Goal: Feedback & Contribution: Contribute content

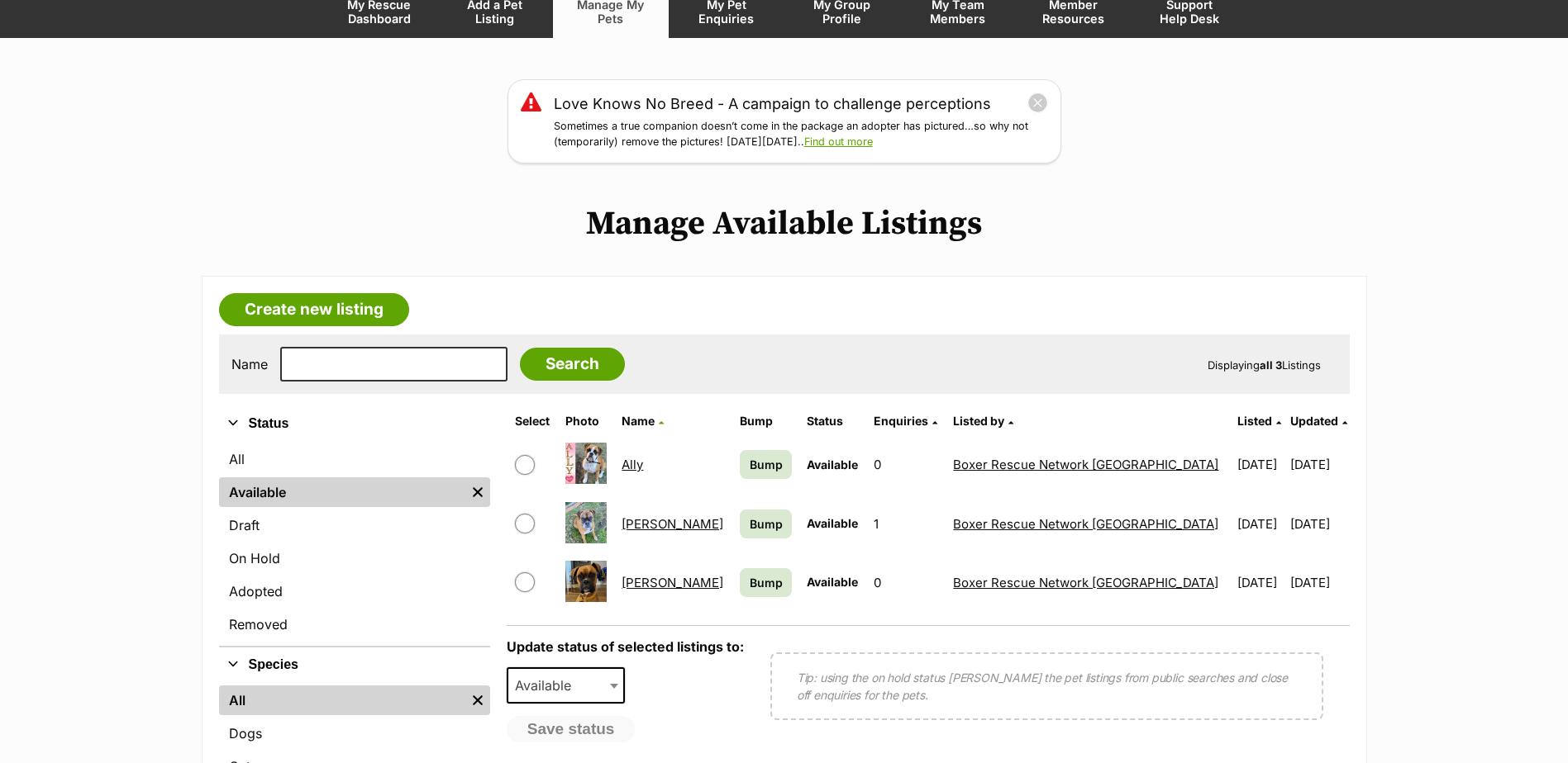
scroll to position [248, 0]
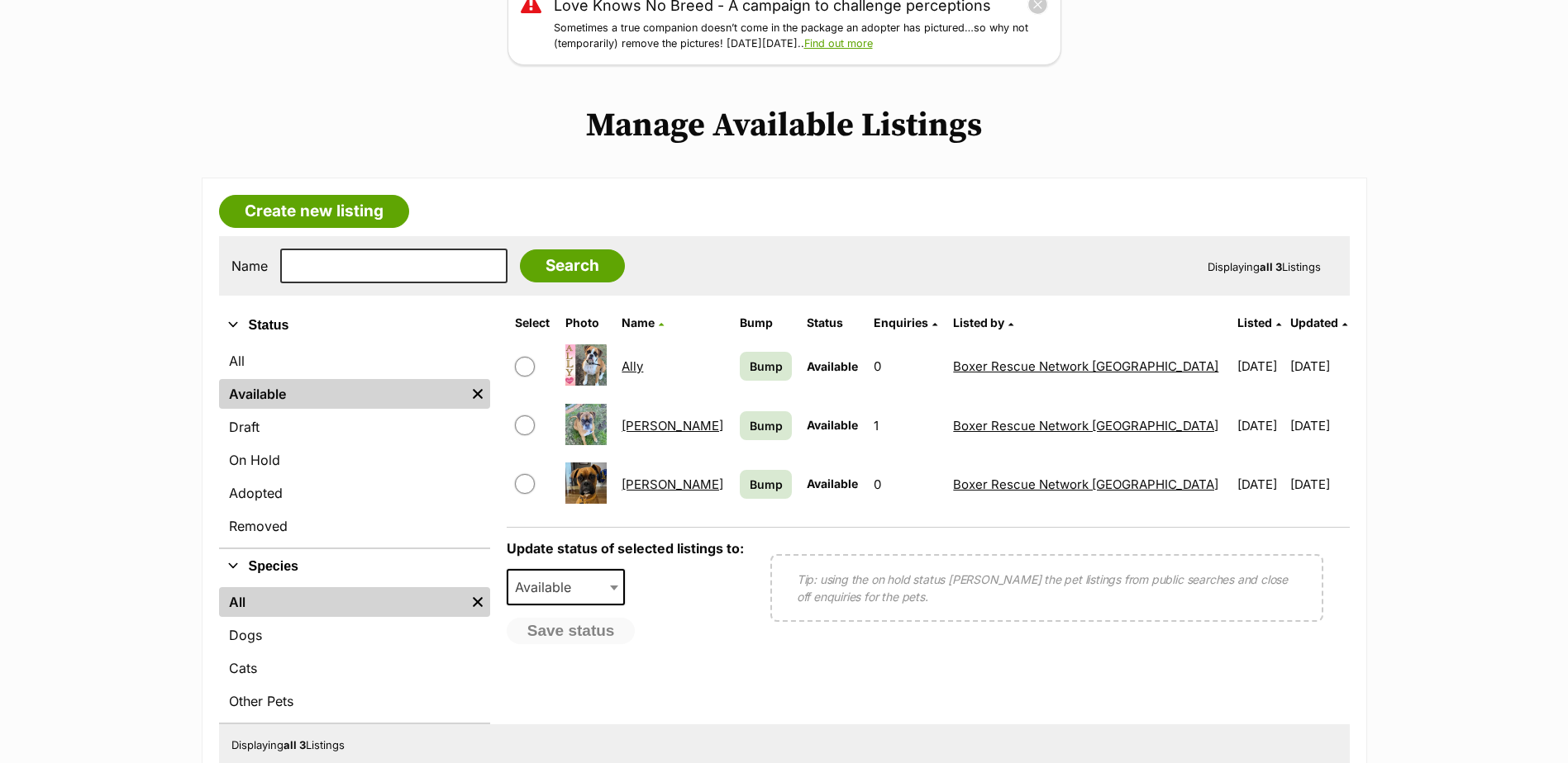
click at [523, 370] on input "checkbox" at bounding box center [524, 367] width 20 height 20
checkbox input "true"
click at [604, 588] on span "Available" at bounding box center [566, 587] width 119 height 36
select select "removed"
click at [577, 634] on button "Save status" at bounding box center [571, 631] width 130 height 28
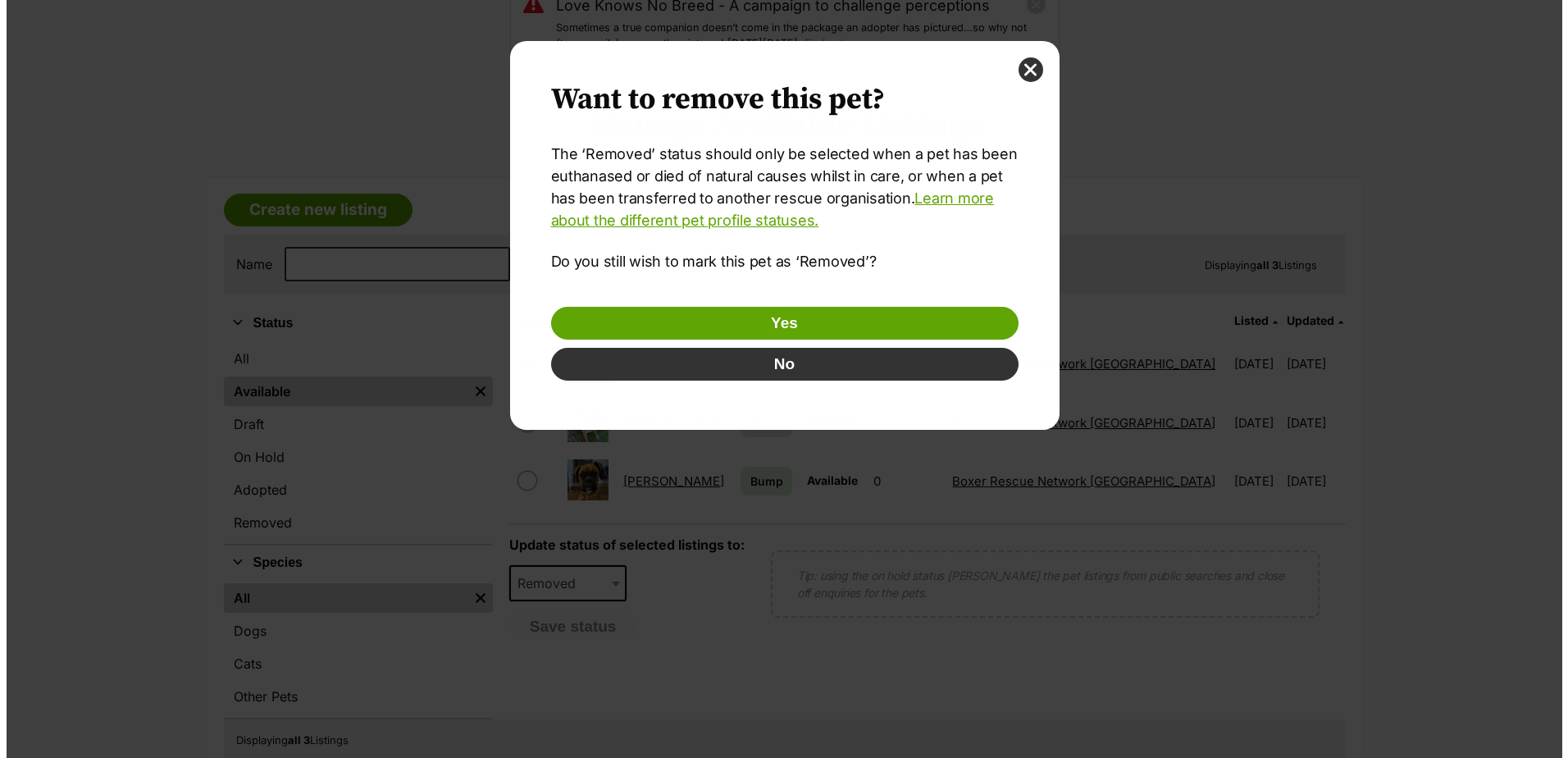
scroll to position [0, 0]
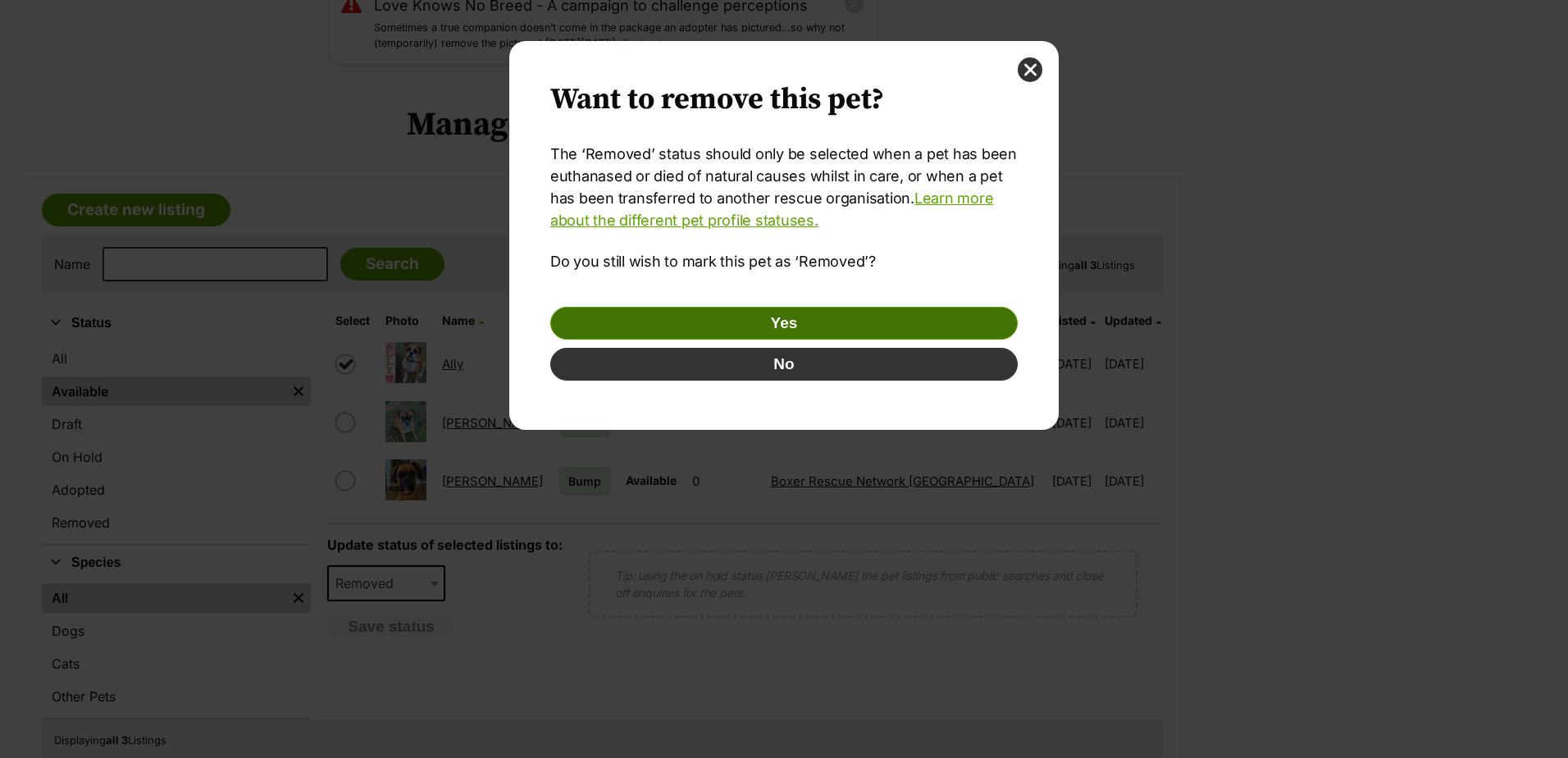
click at [816, 321] on button "Yes" at bounding box center [784, 323] width 468 height 33
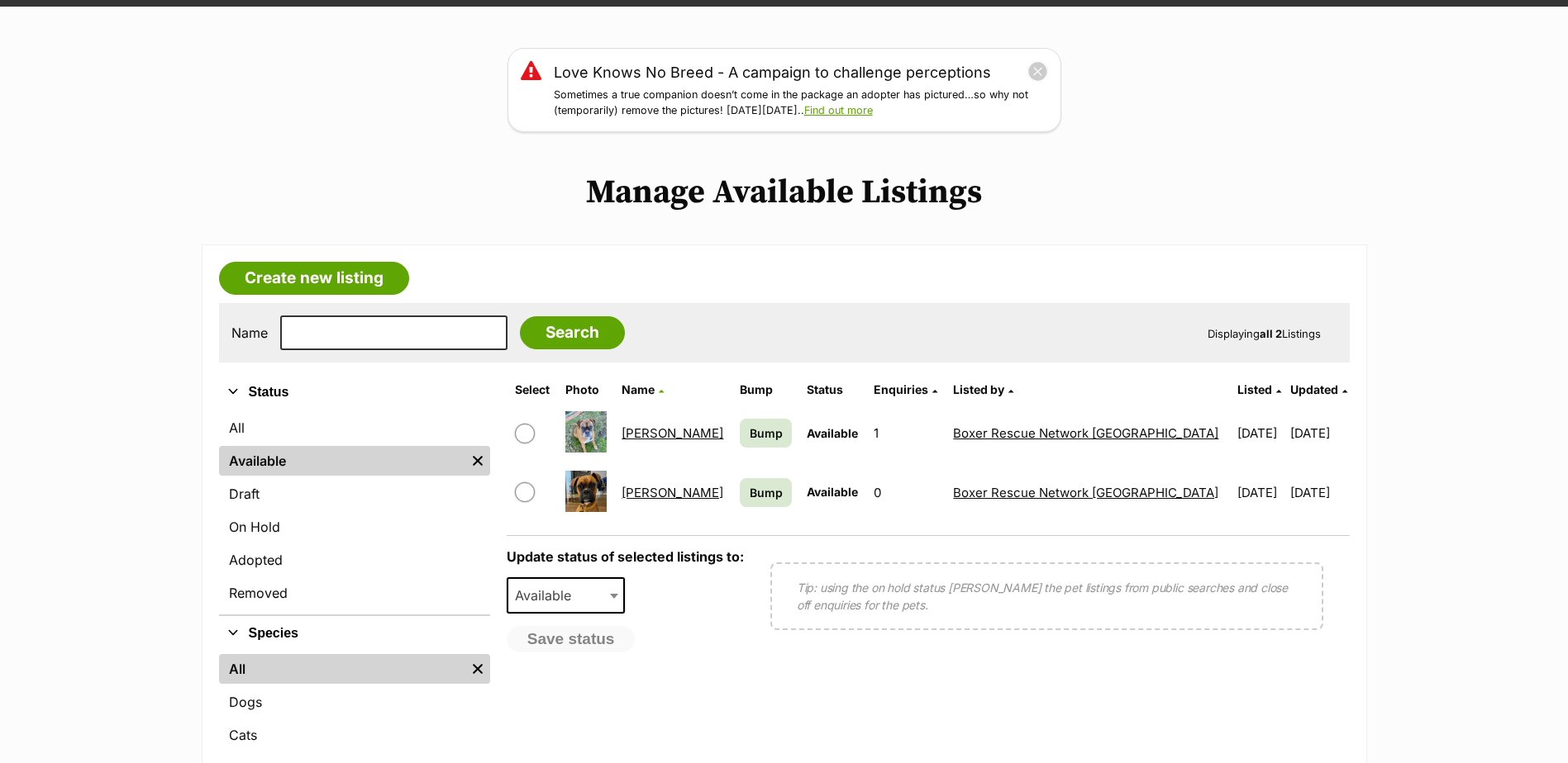
scroll to position [83, 0]
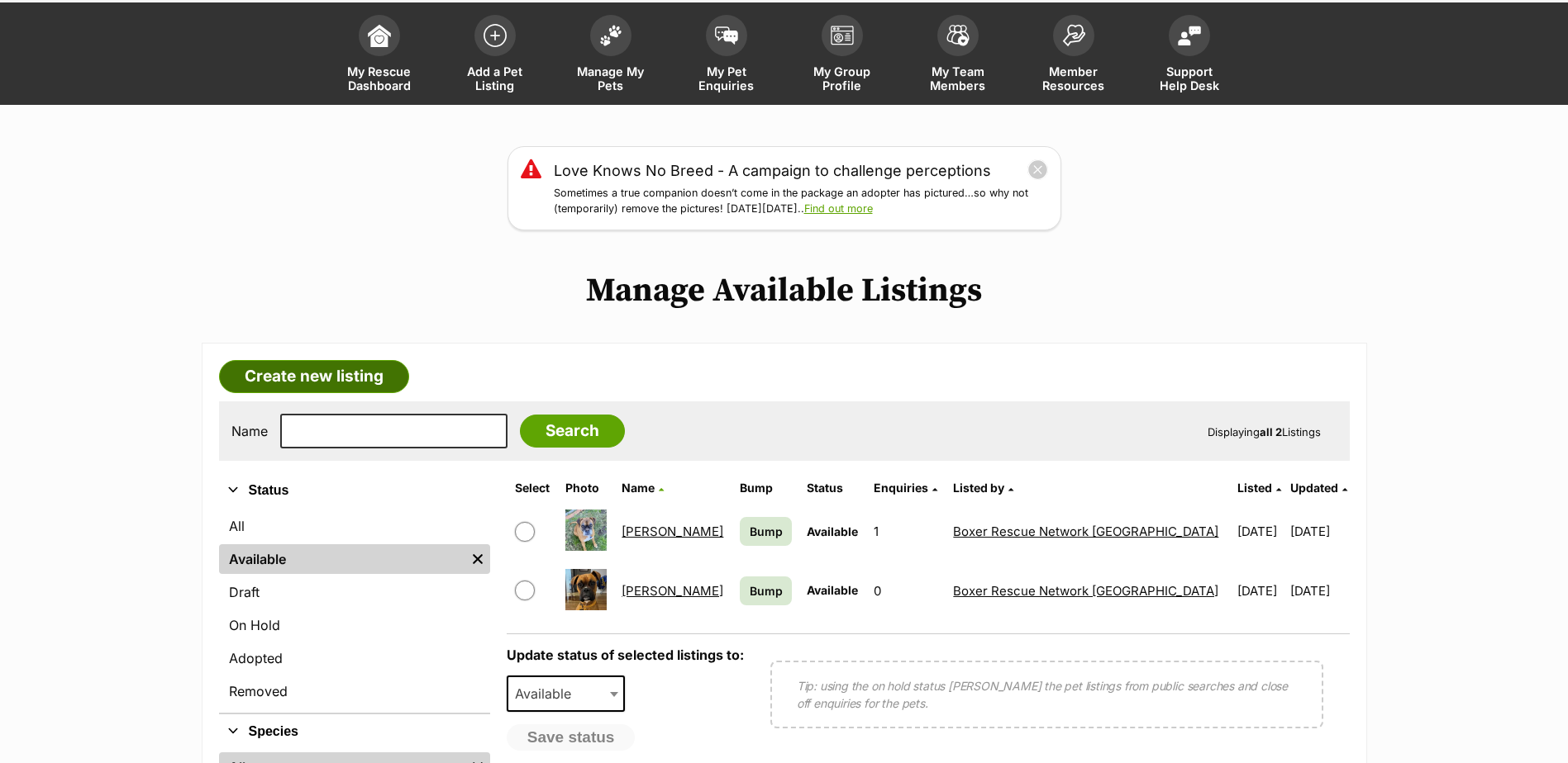
click at [289, 377] on link "Create new listing" at bounding box center [314, 376] width 190 height 33
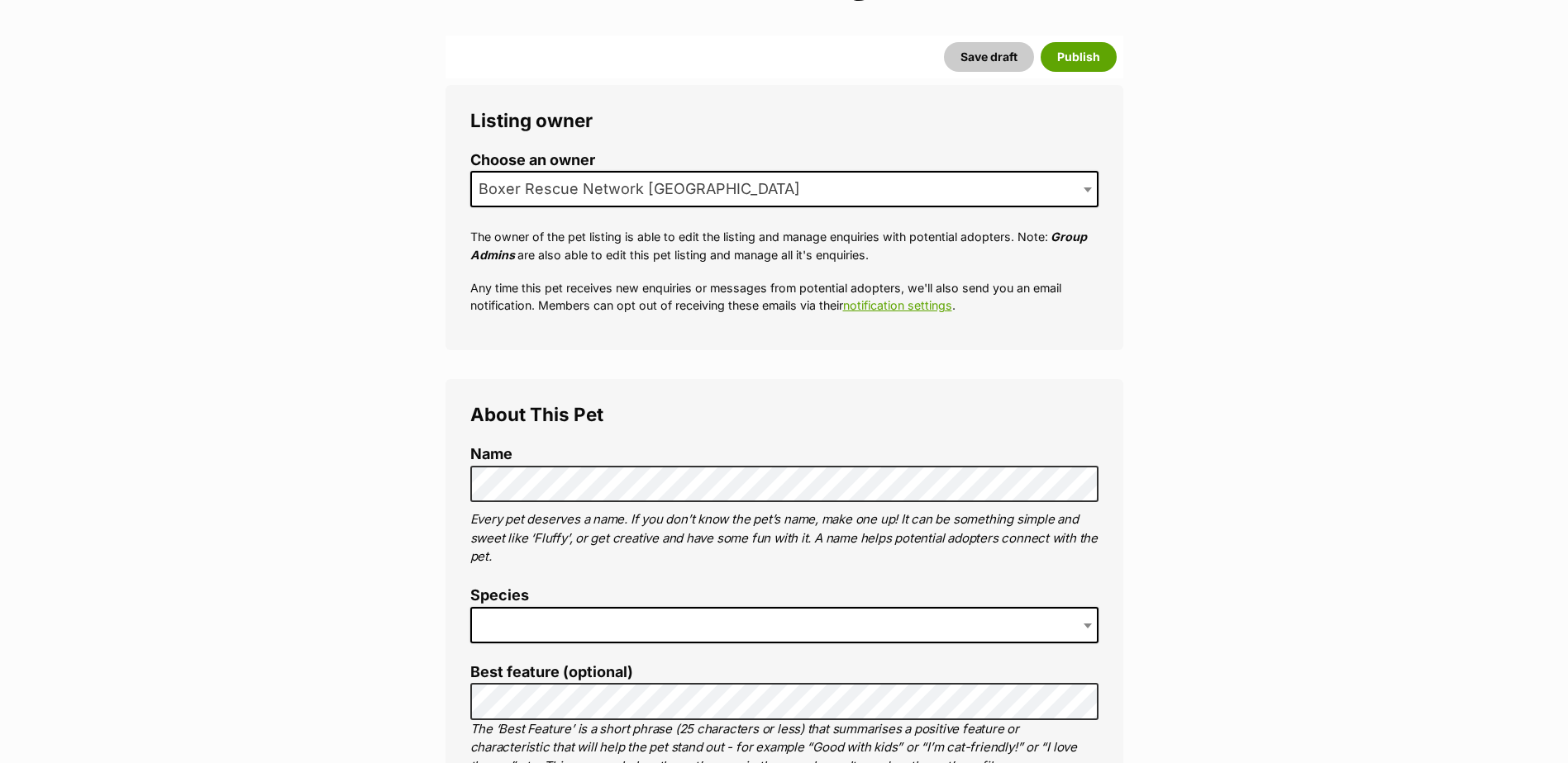
scroll to position [248, 0]
click at [1088, 627] on span at bounding box center [1089, 623] width 16 height 36
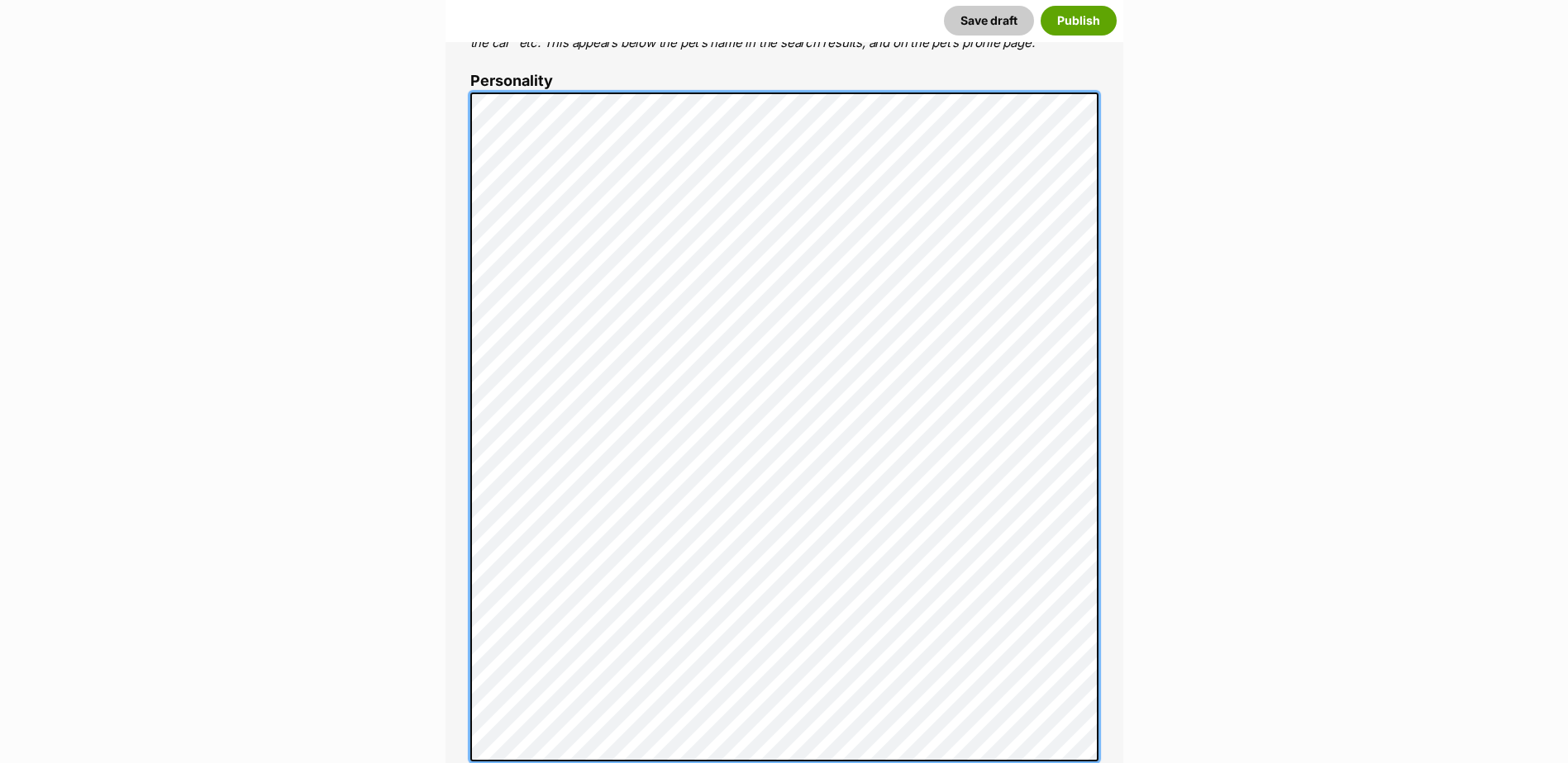
scroll to position [1051, 0]
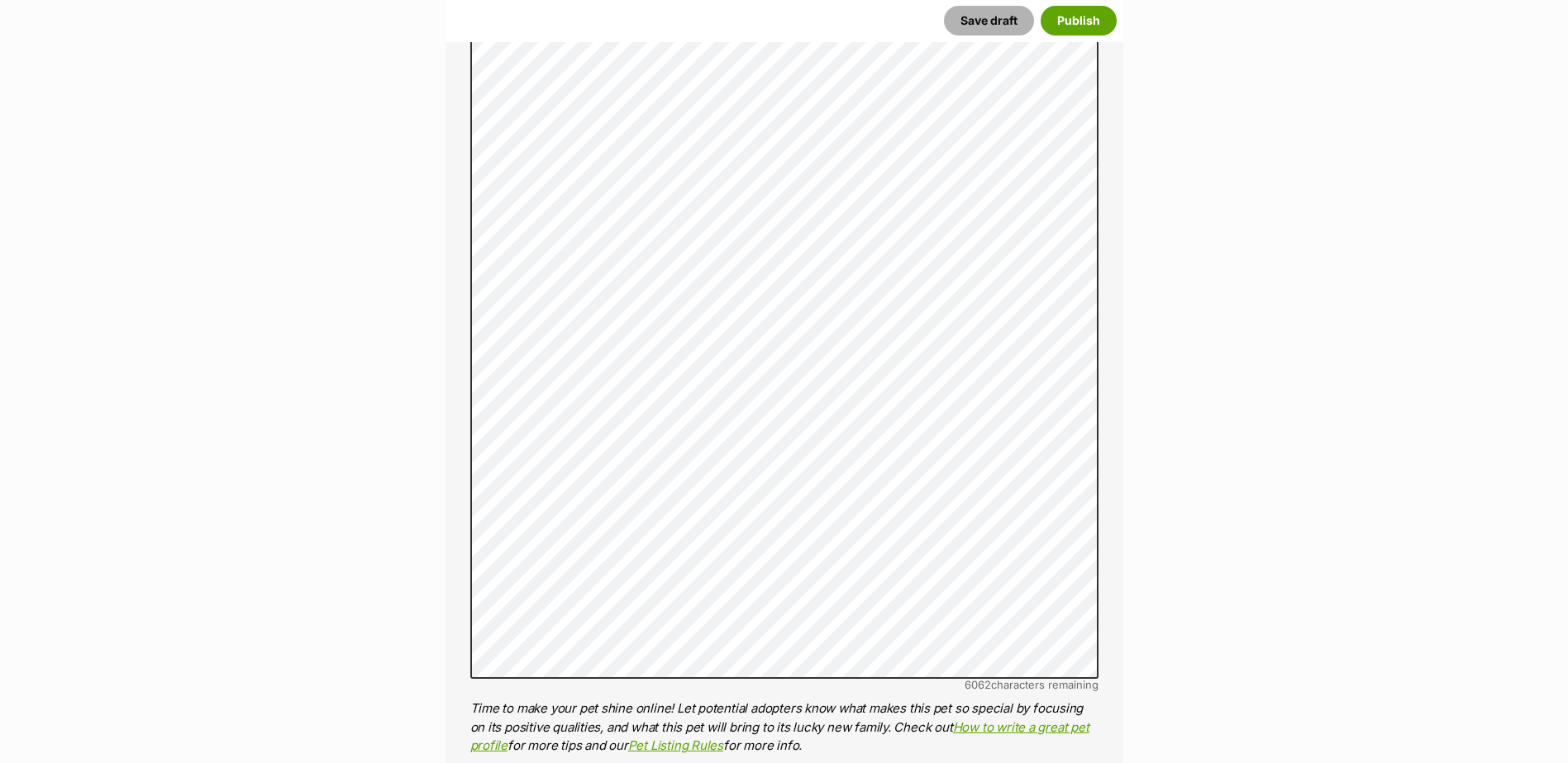
click at [966, 24] on button "Save draft" at bounding box center [989, 20] width 90 height 30
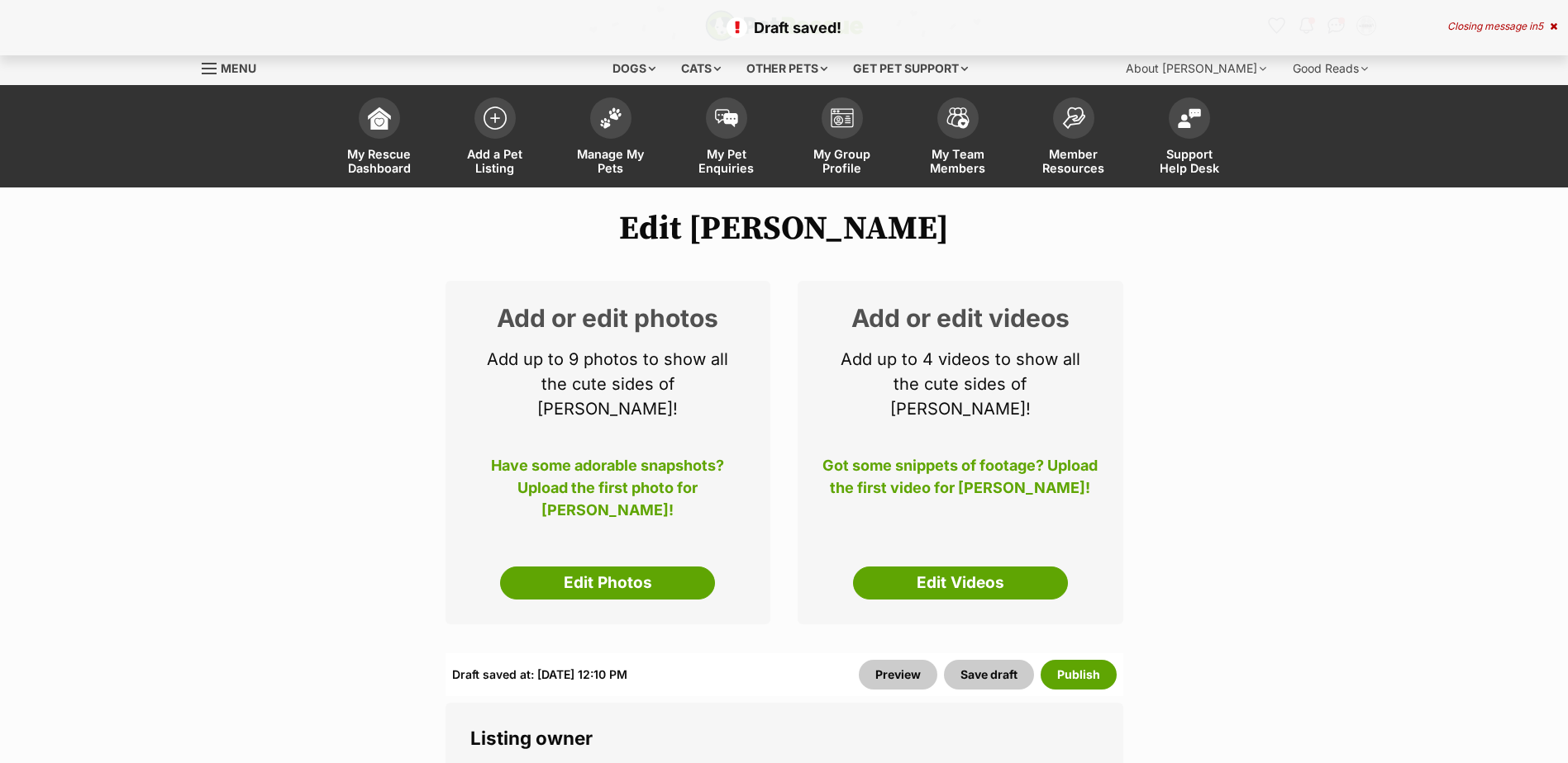
select select
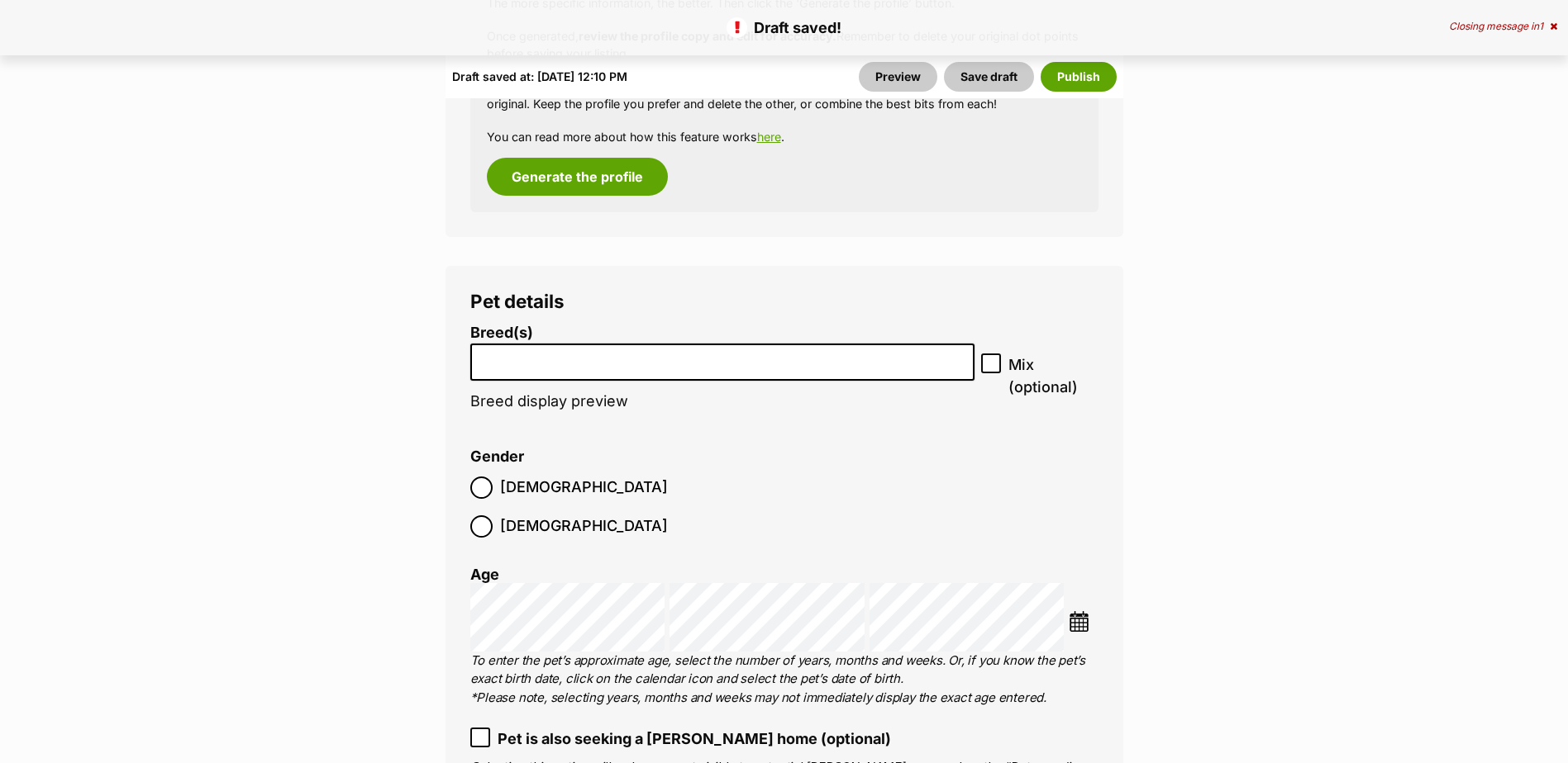
scroll to position [2478, 0]
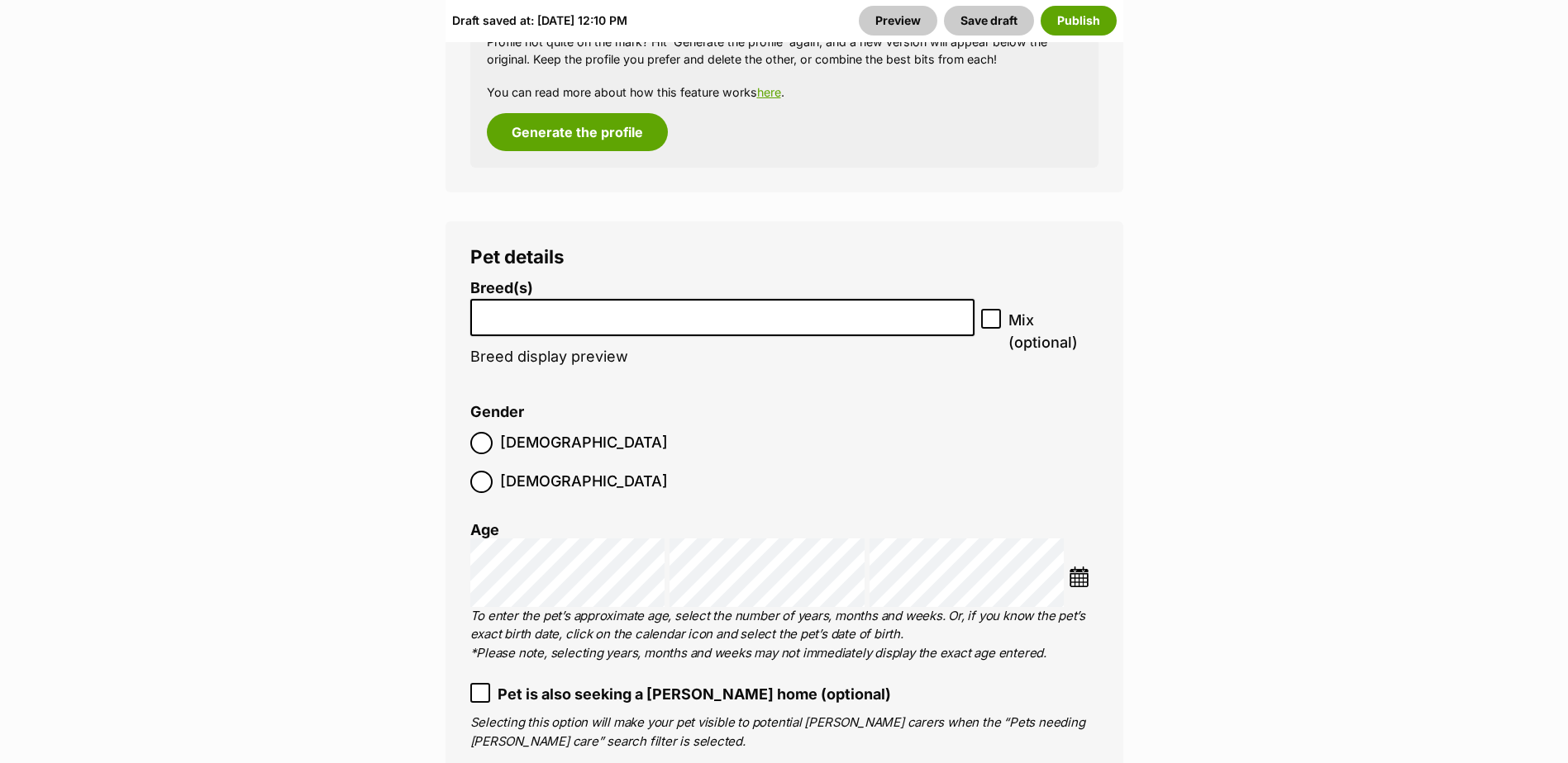
click at [614, 301] on li at bounding box center [722, 318] width 493 height 34
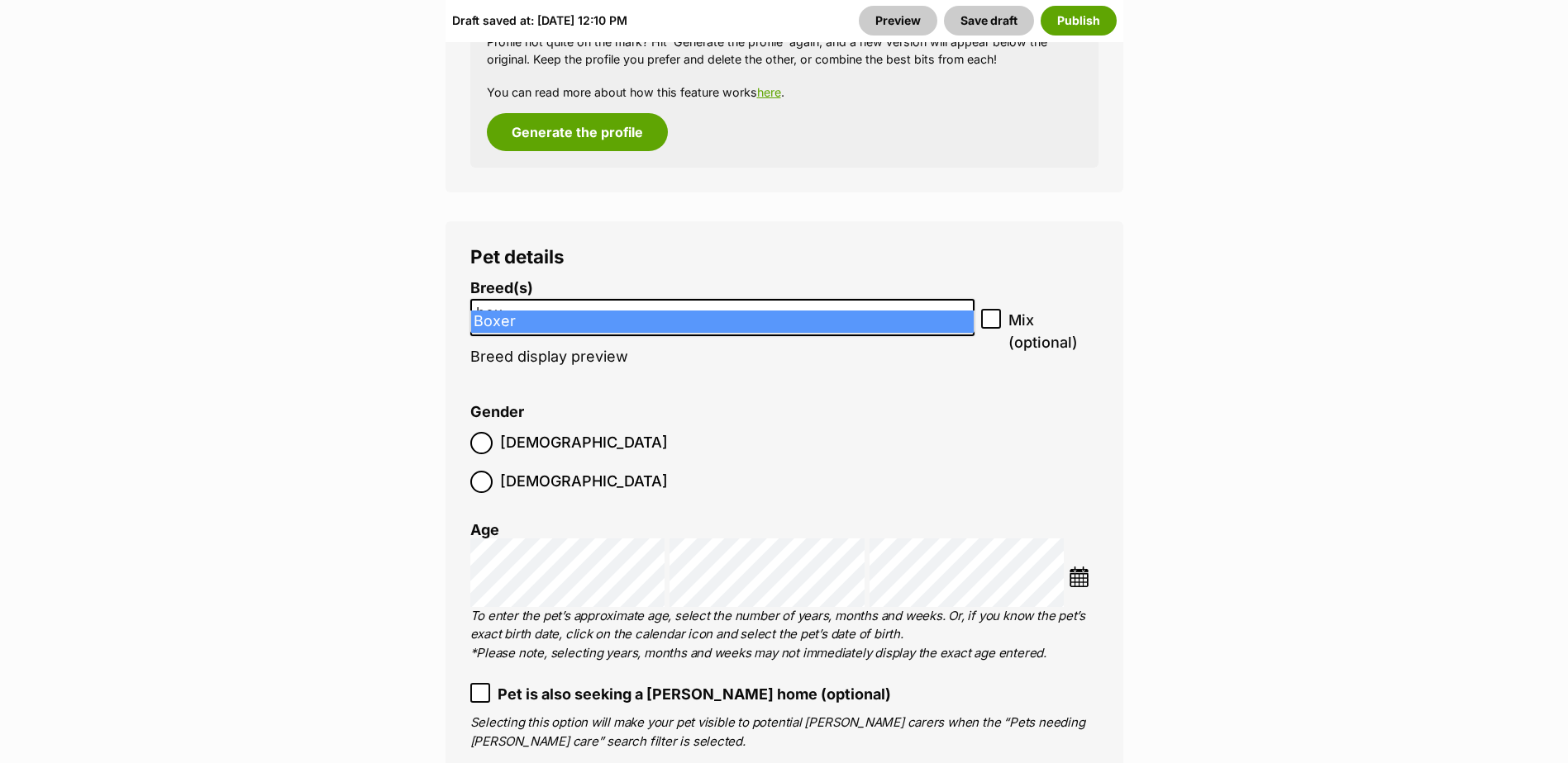
type input "box"
select select "42"
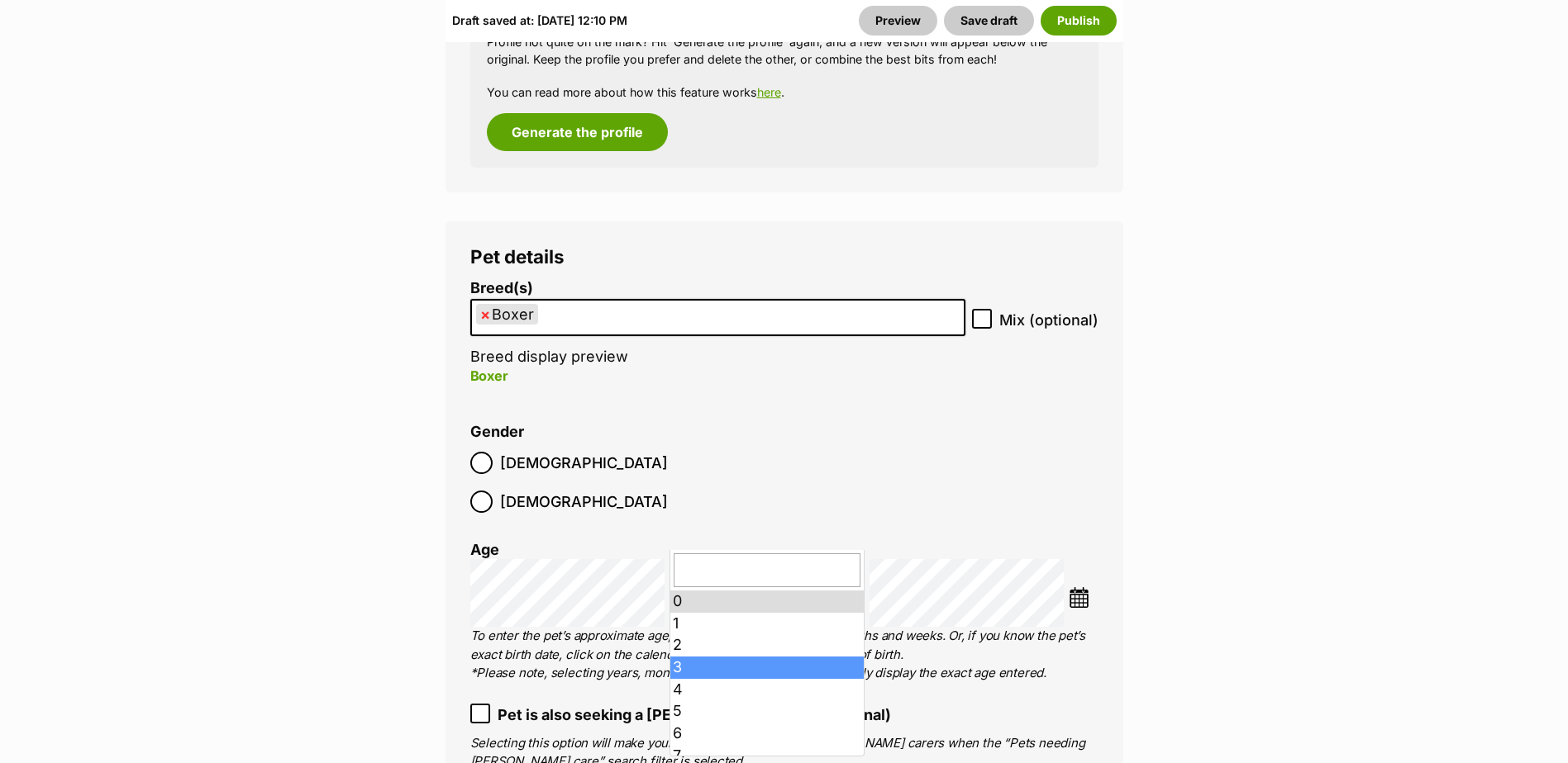
scroll to position [83, 0]
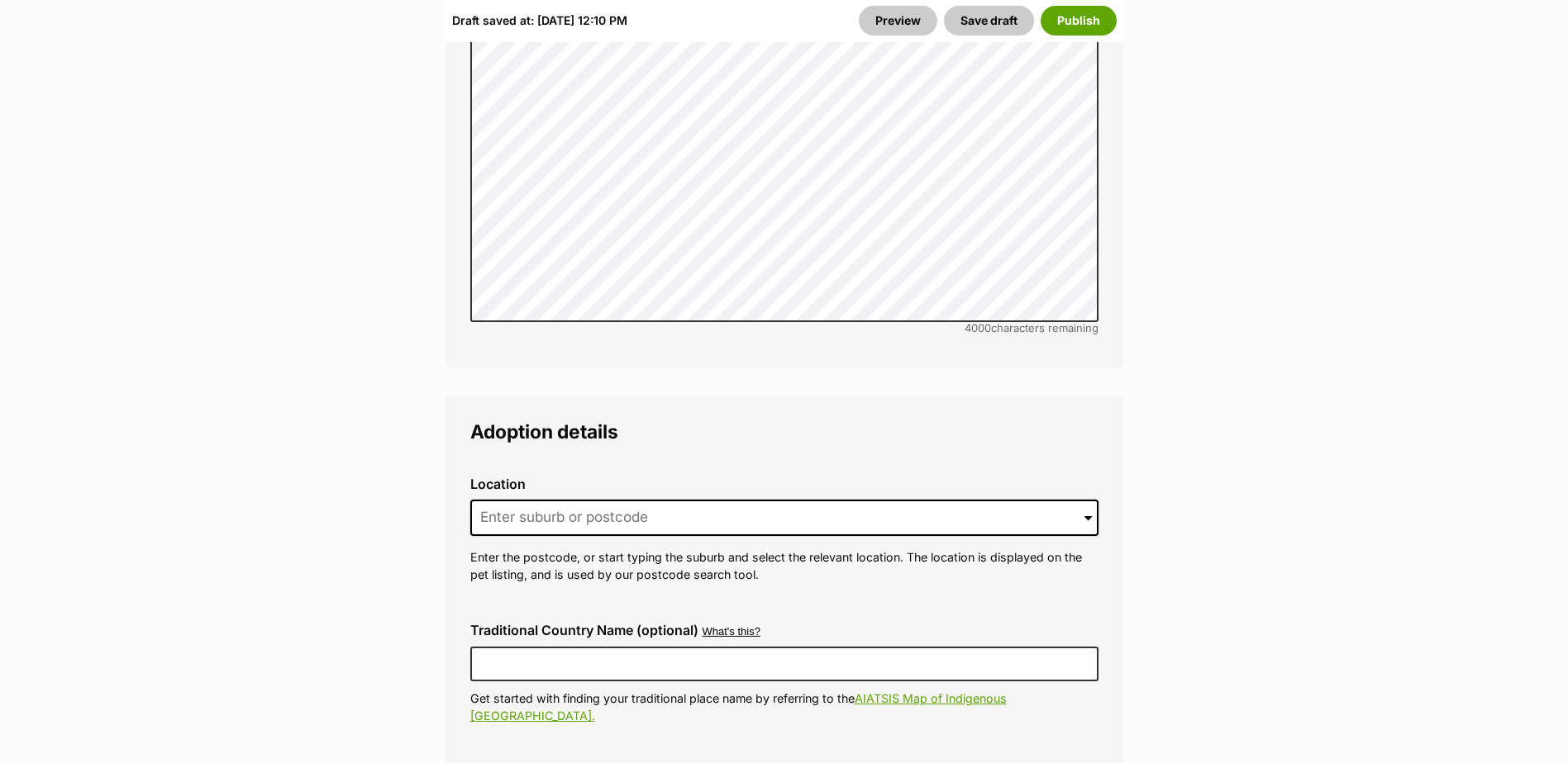
scroll to position [4130, 0]
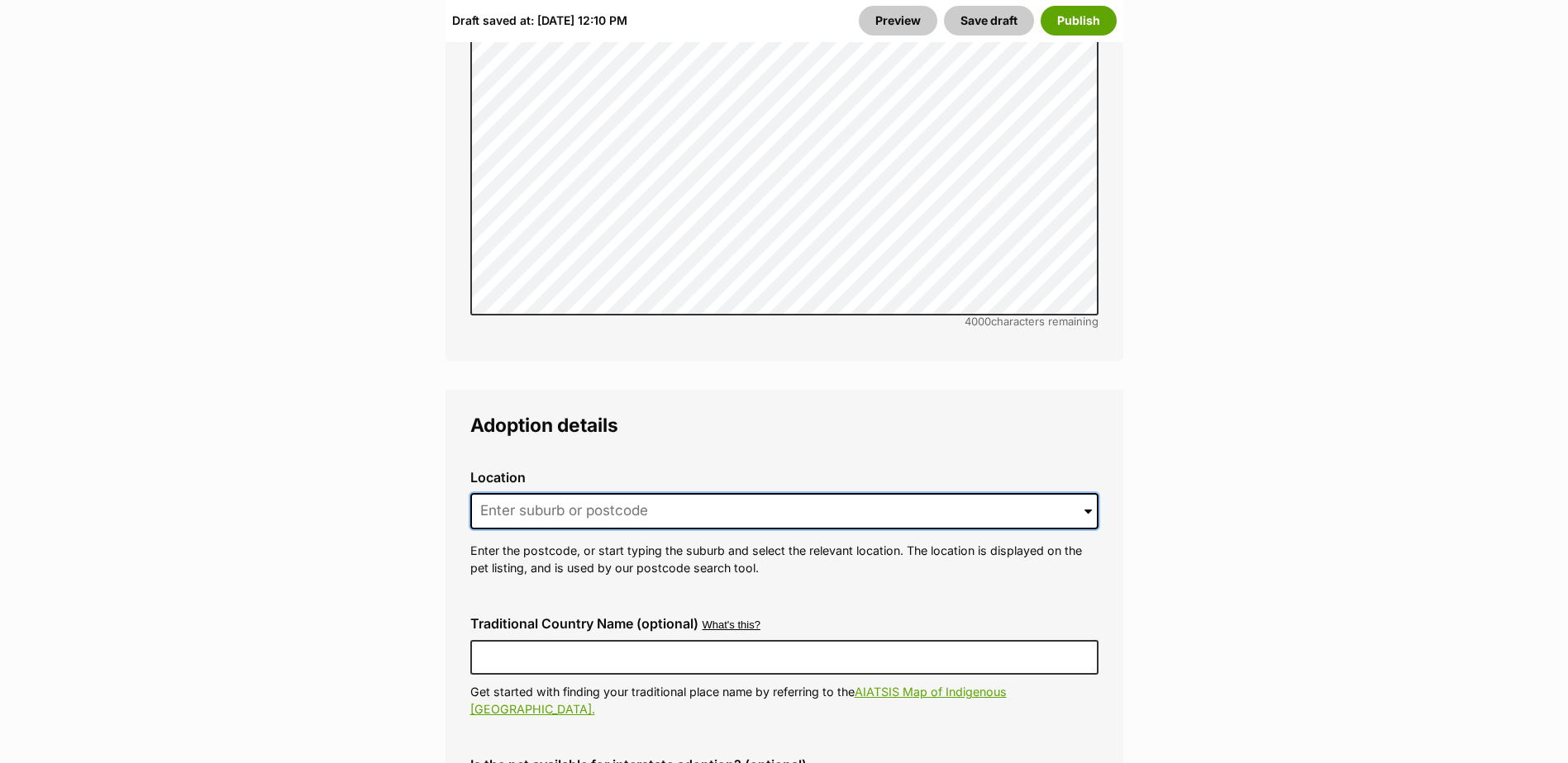
click at [710, 493] on input at bounding box center [784, 511] width 628 height 36
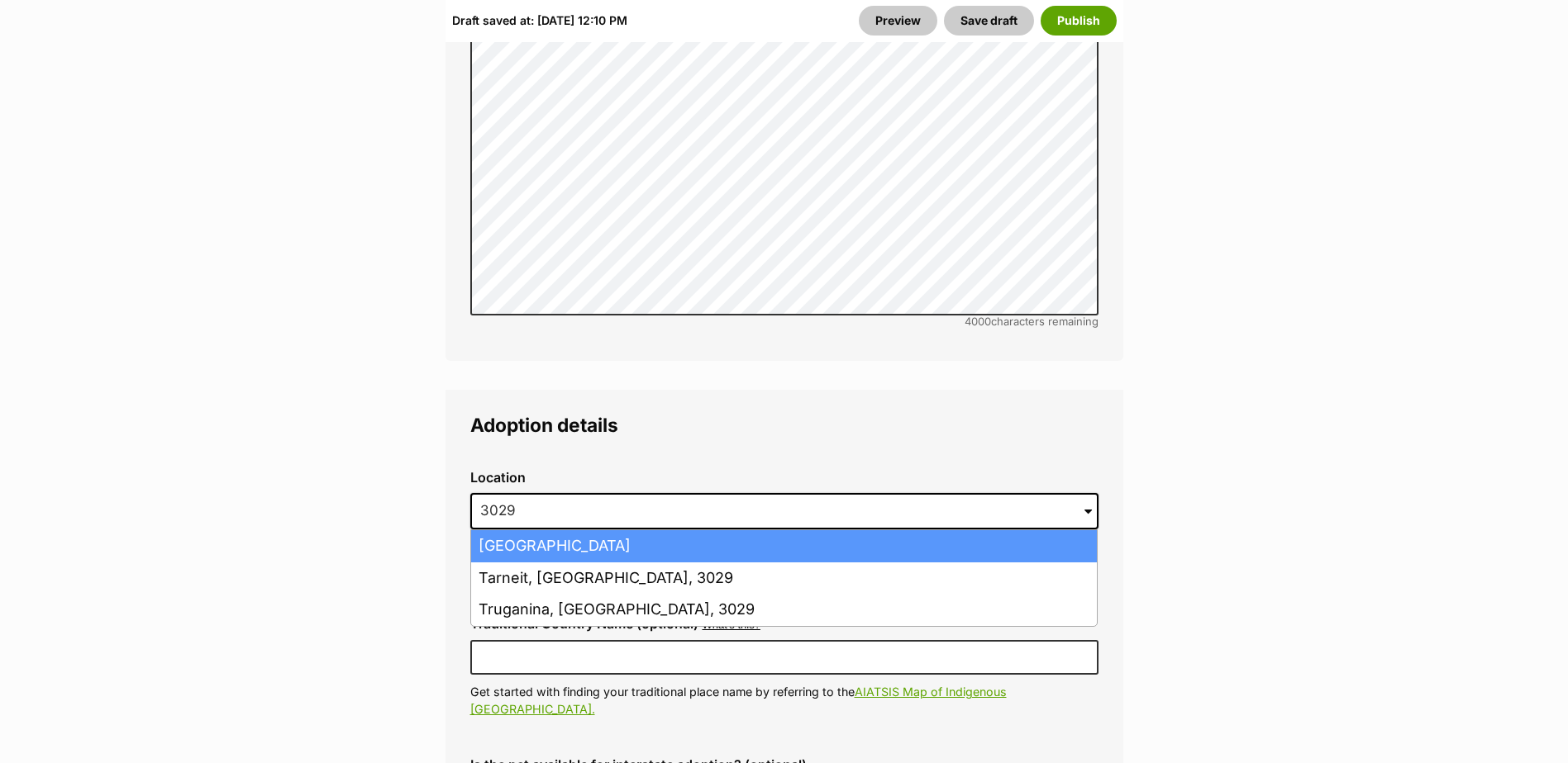
click at [707, 531] on li "Hoppers Crossing, Victoria, 3029" at bounding box center [784, 547] width 626 height 32
type input "Hoppers Crossing, Victoria, 3029"
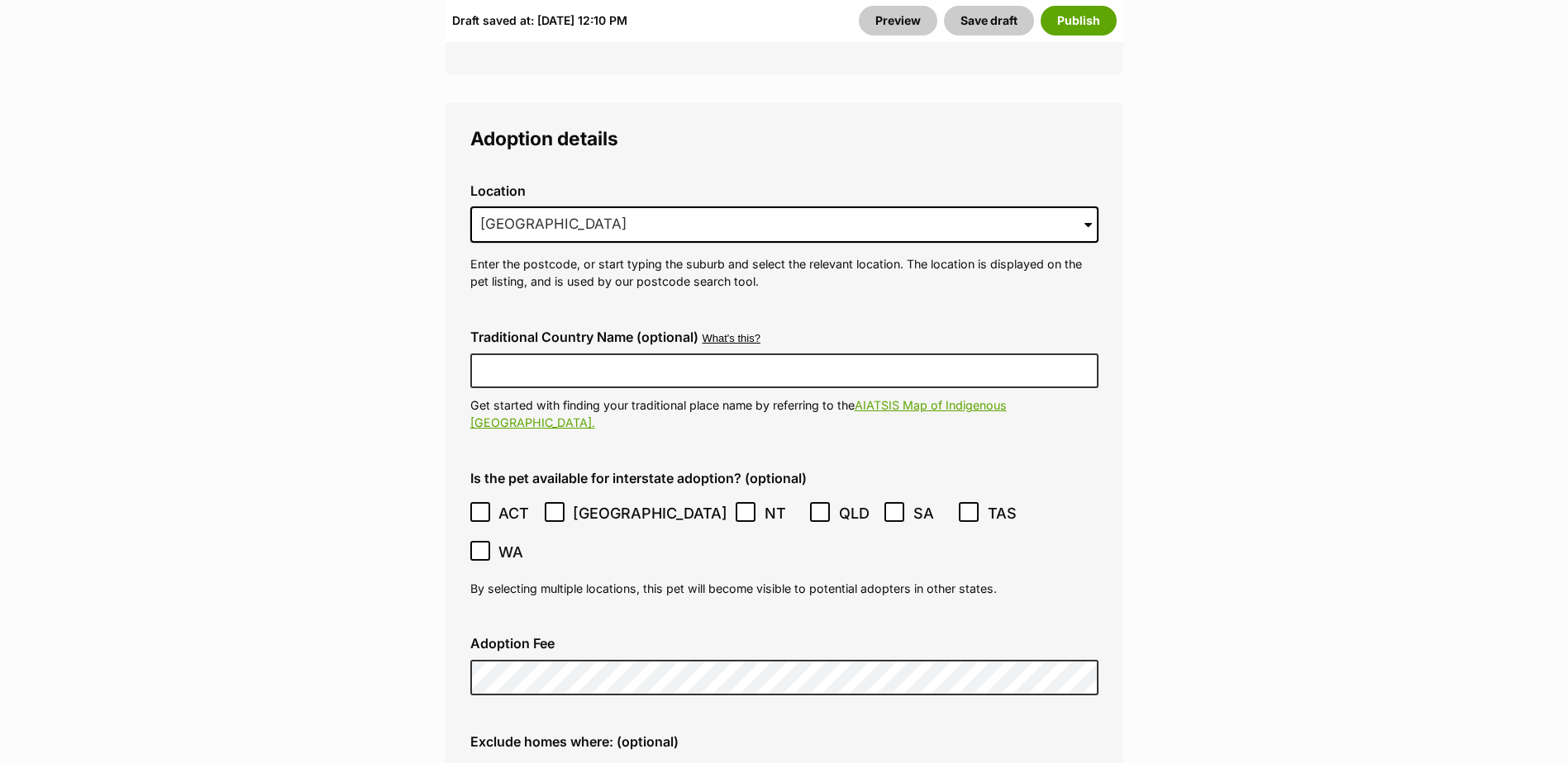
scroll to position [4460, 0]
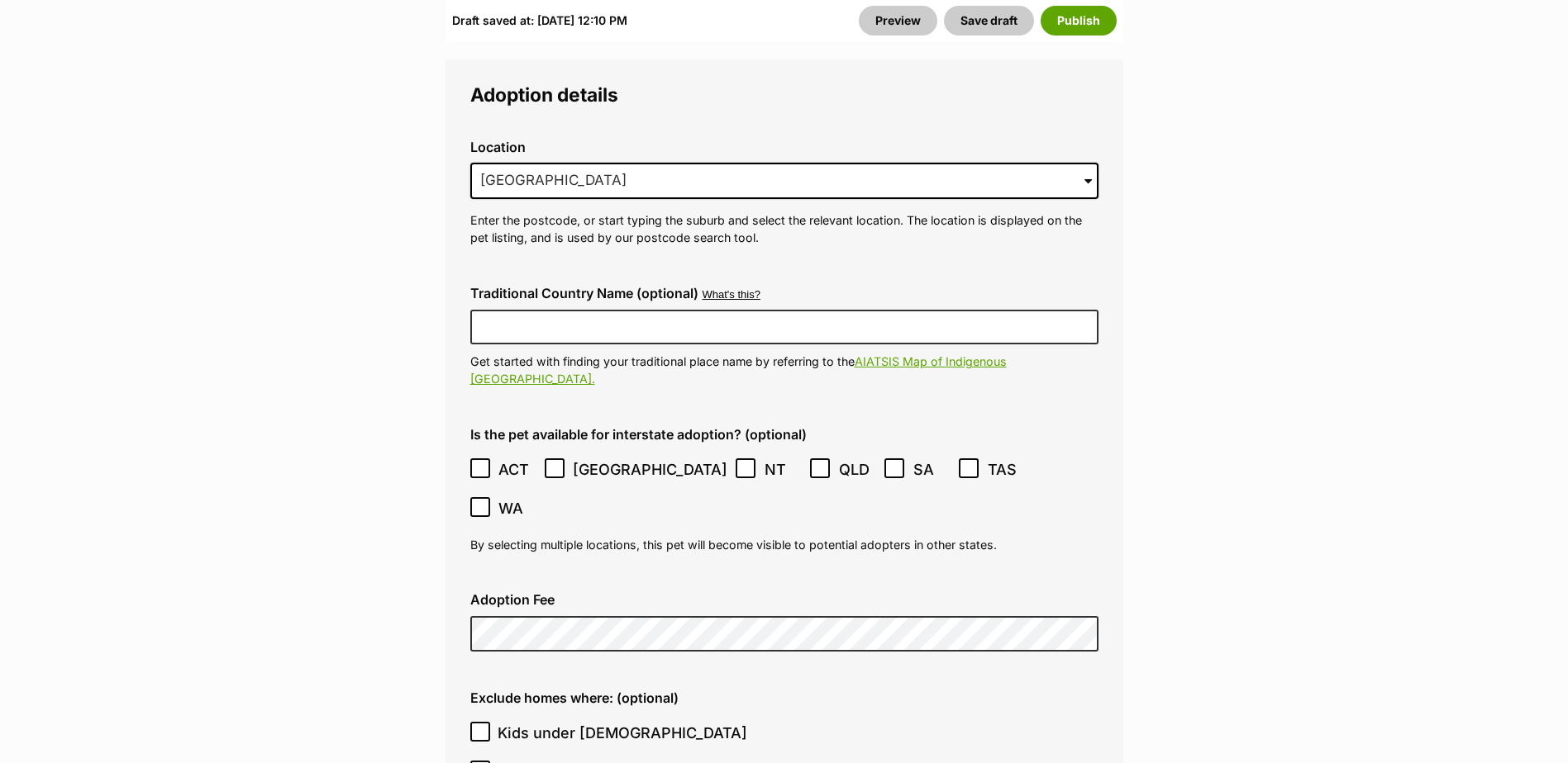
click at [476, 465] on icon at bounding box center [480, 469] width 10 height 7
click at [552, 465] on icon at bounding box center [554, 469] width 10 height 7
click at [814, 462] on icon at bounding box center [819, 468] width 12 height 12
click at [888, 462] on icon at bounding box center [894, 468] width 12 height 12
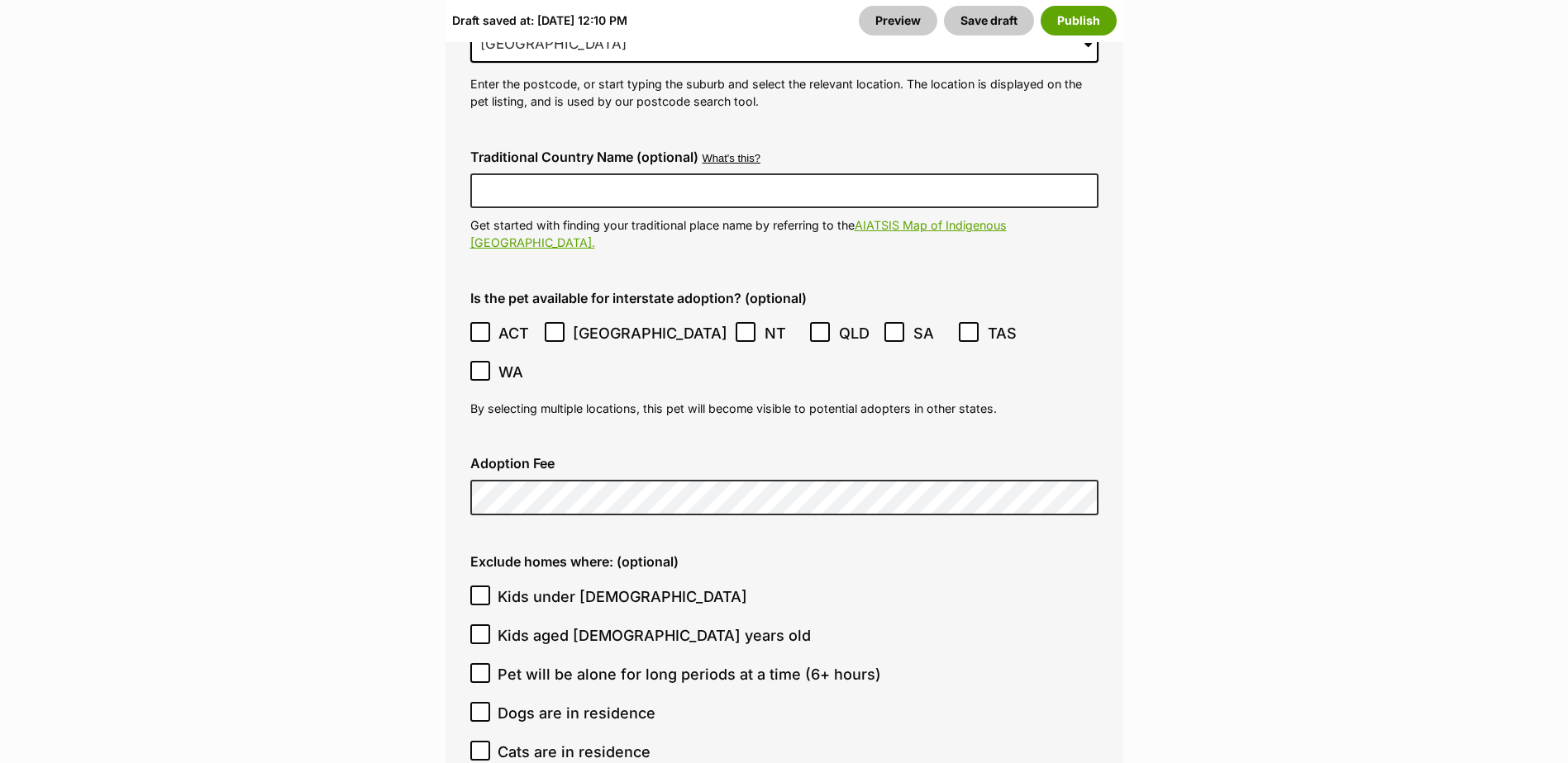
scroll to position [4626, 0]
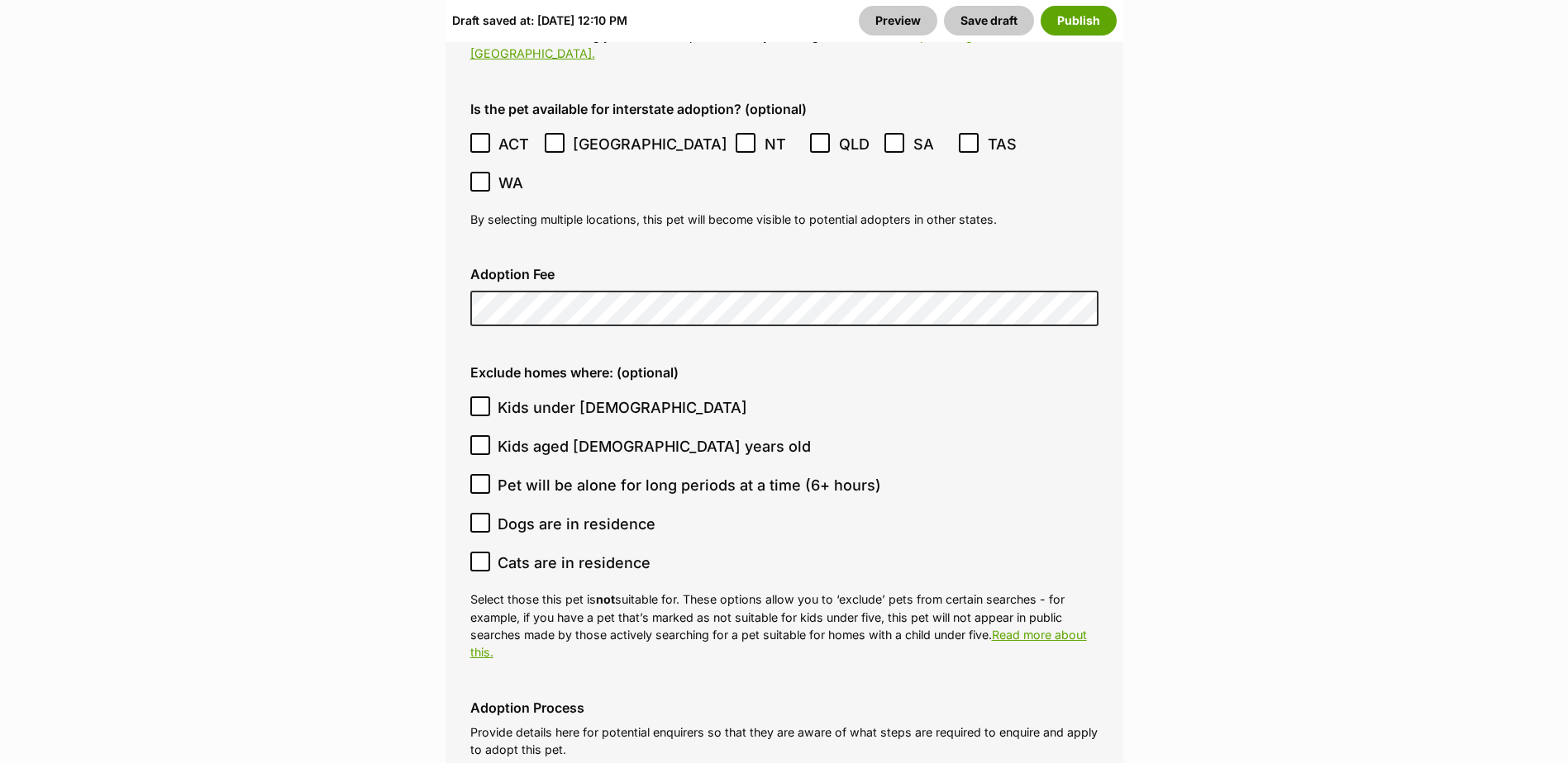
scroll to position [4791, 0]
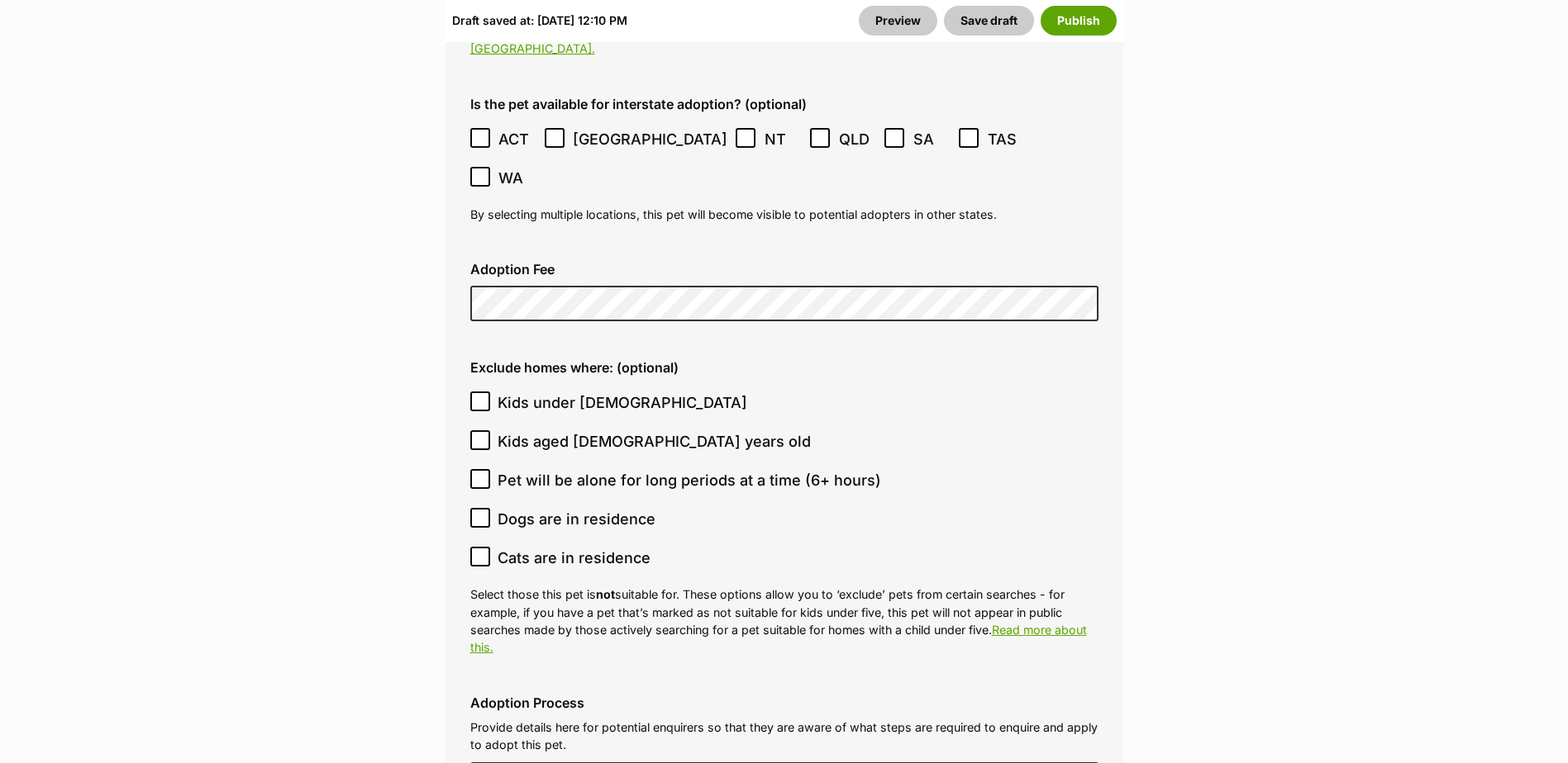
click at [481, 399] on icon at bounding box center [480, 402] width 10 height 7
click at [481, 391] on input "Kids under 5 years old" at bounding box center [480, 401] width 20 height 20
checkbox input "true"
click at [485, 551] on icon at bounding box center [480, 557] width 12 height 12
click at [485, 547] on input "Cats are in residence" at bounding box center [480, 557] width 20 height 20
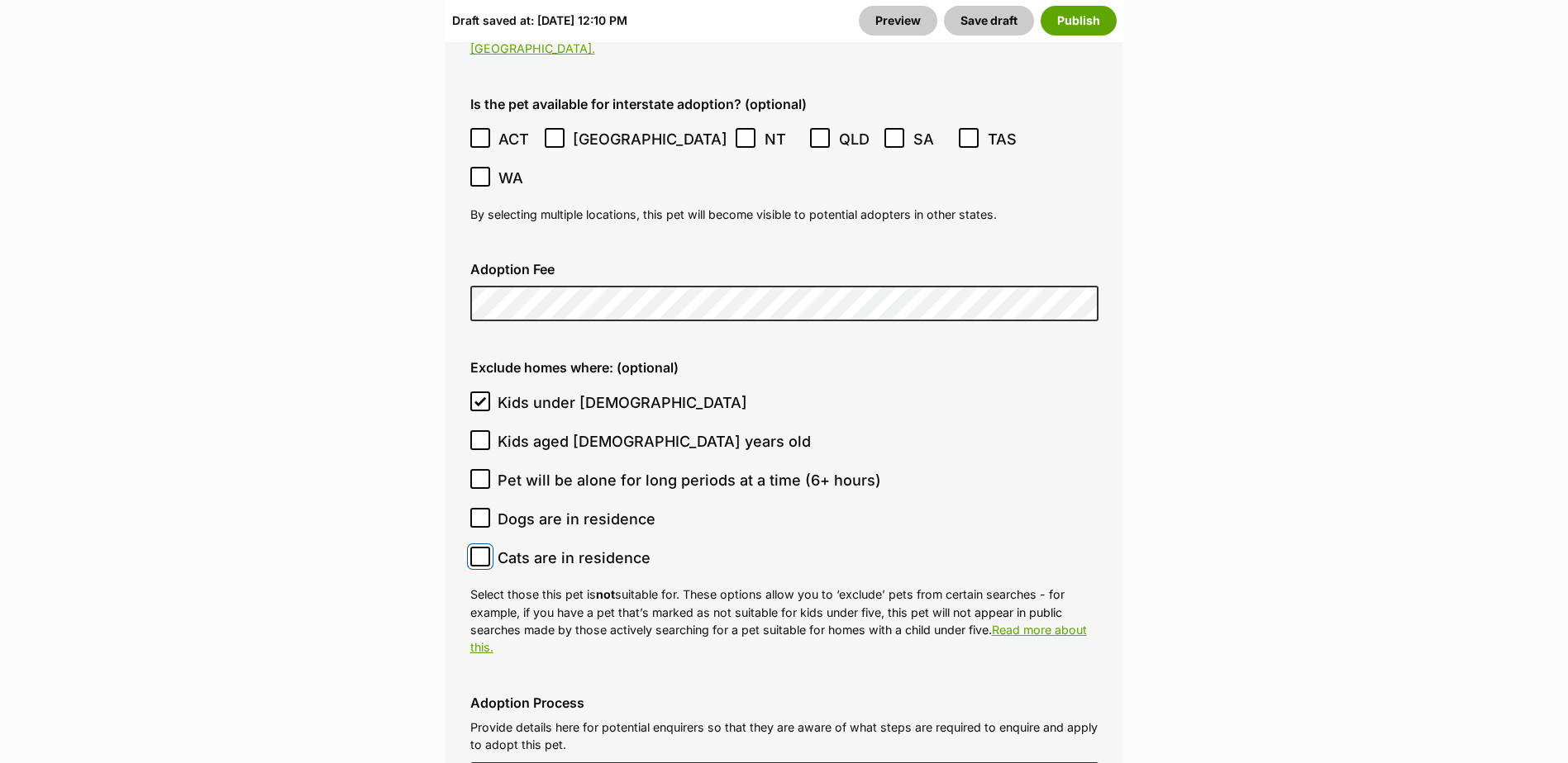
checkbox input "true"
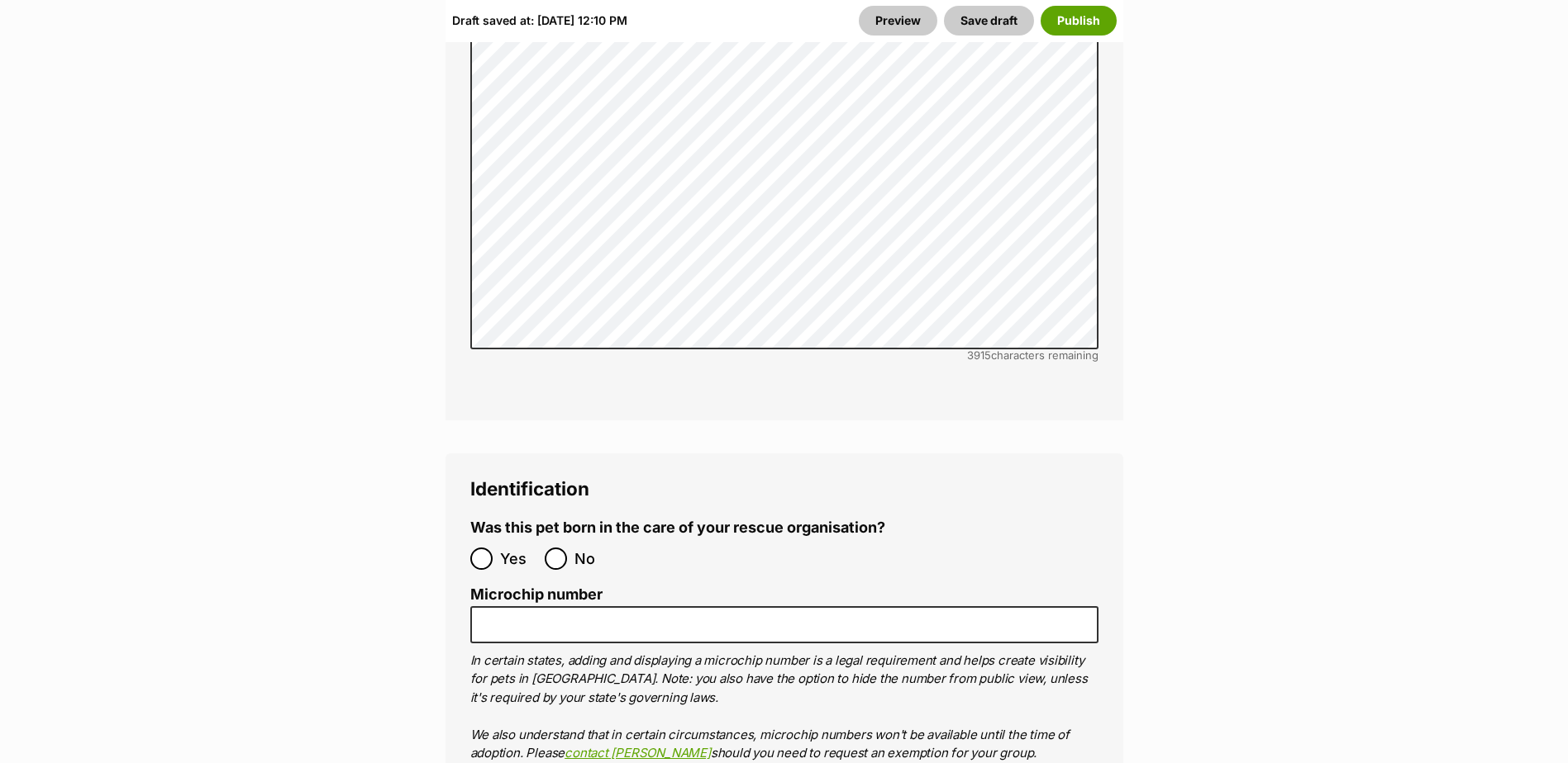
scroll to position [5617, 0]
click at [559, 547] on input "No" at bounding box center [555, 557] width 22 height 22
radio input "true"
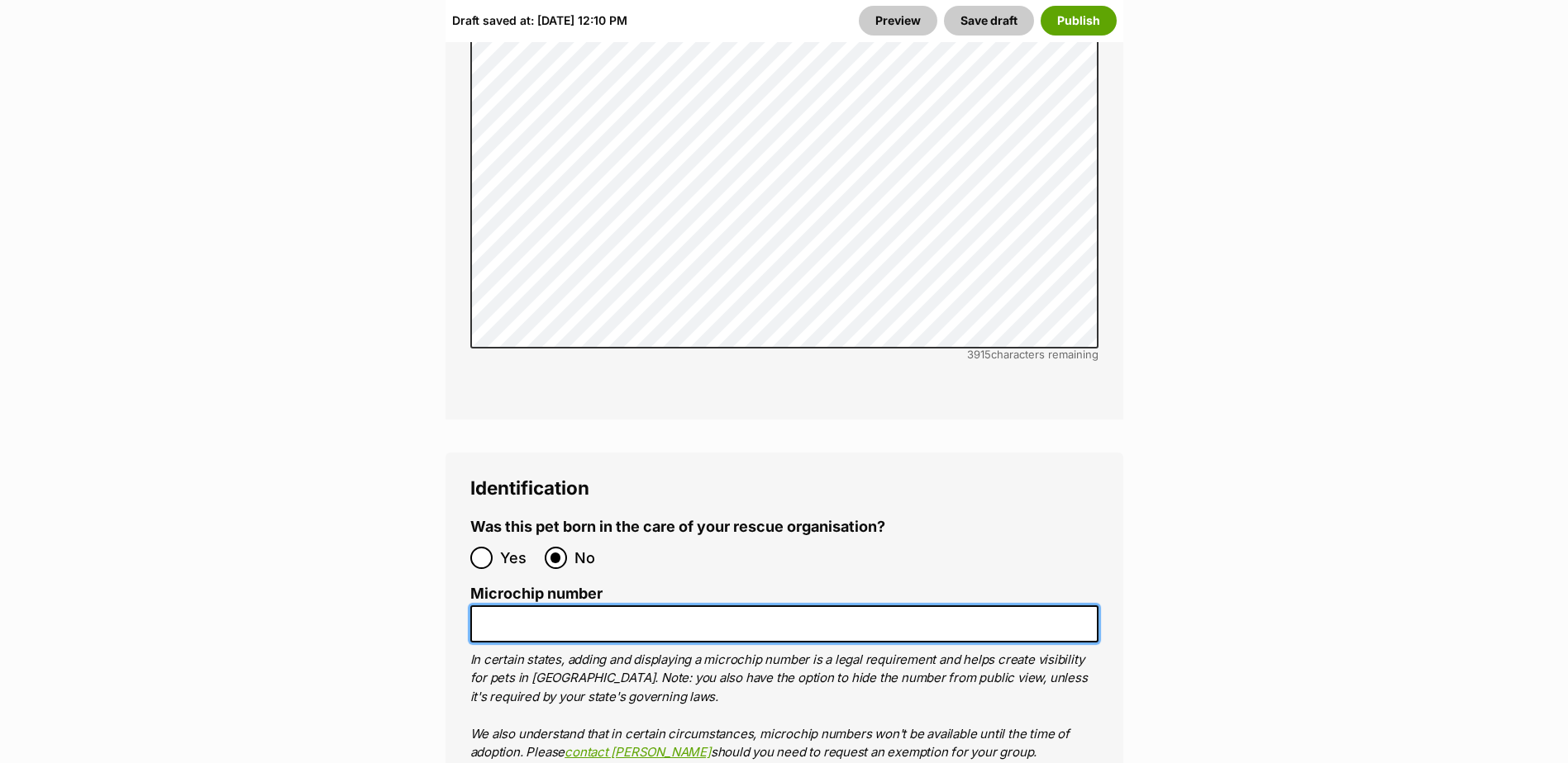
click at [505, 605] on input "Microchip number" at bounding box center [784, 623] width 628 height 37
type input "956000010455867"
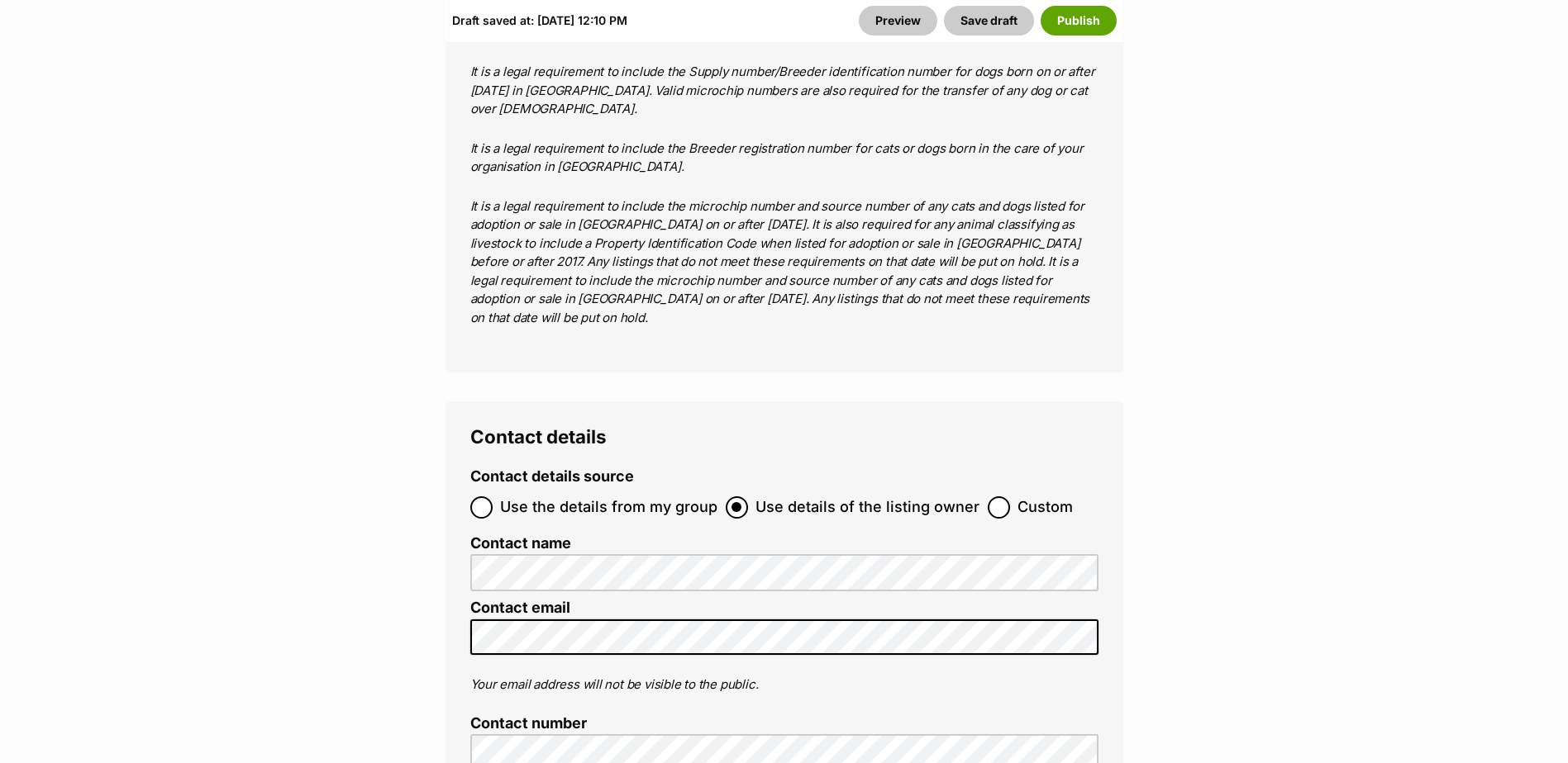
scroll to position [6939, 0]
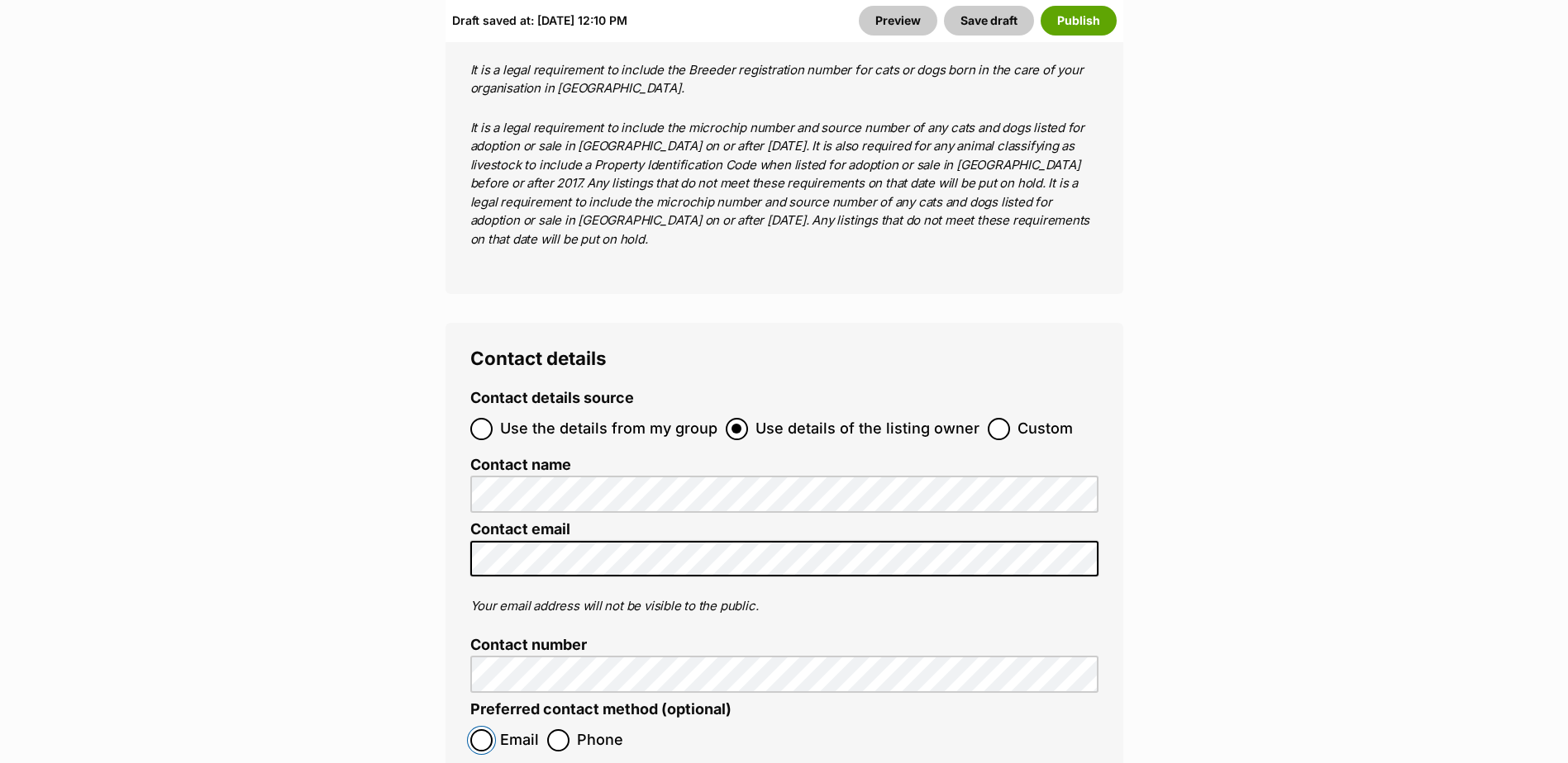
click at [474, 730] on input "Email" at bounding box center [481, 741] width 22 height 22
radio input "true"
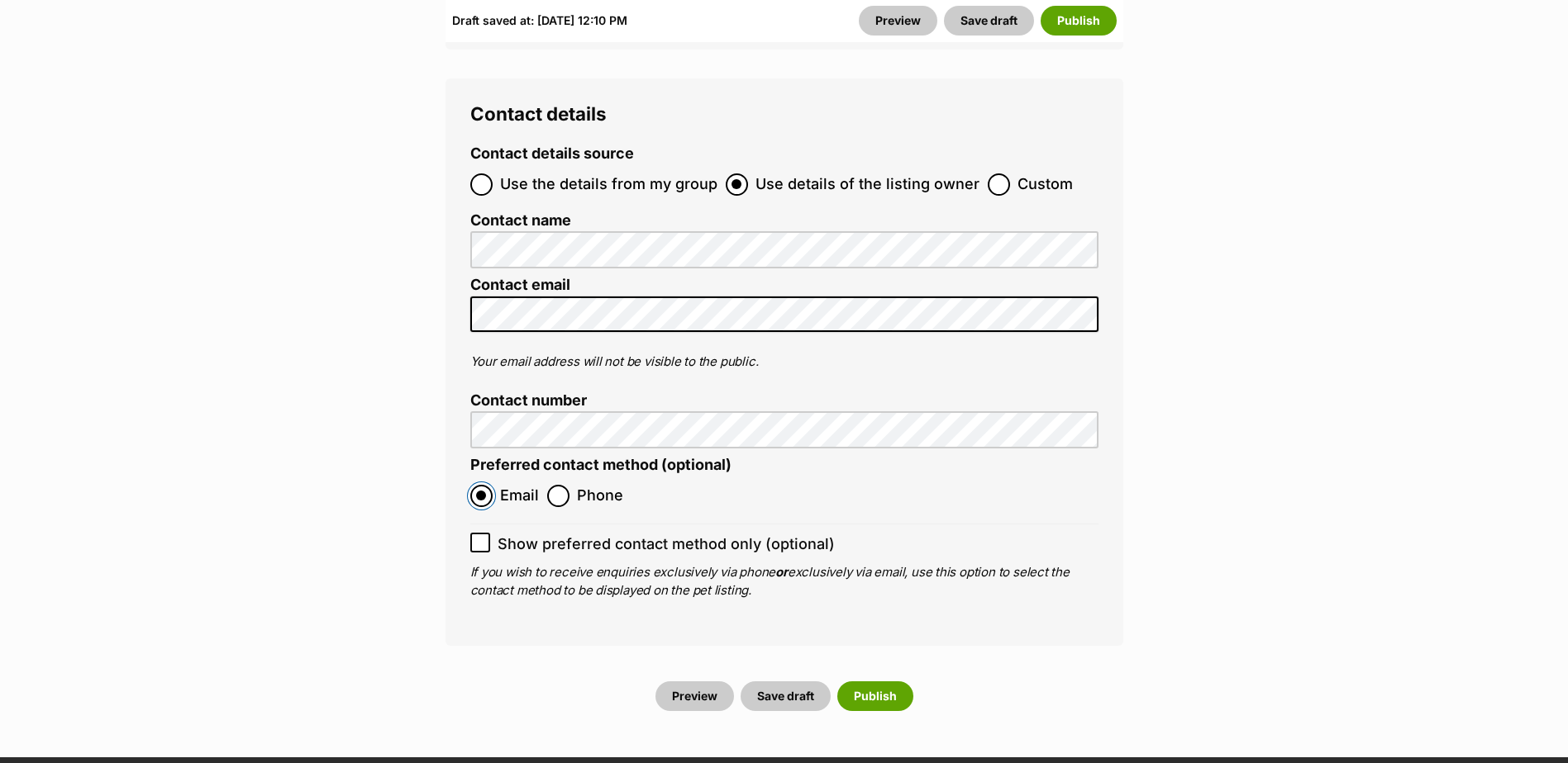
scroll to position [7187, 0]
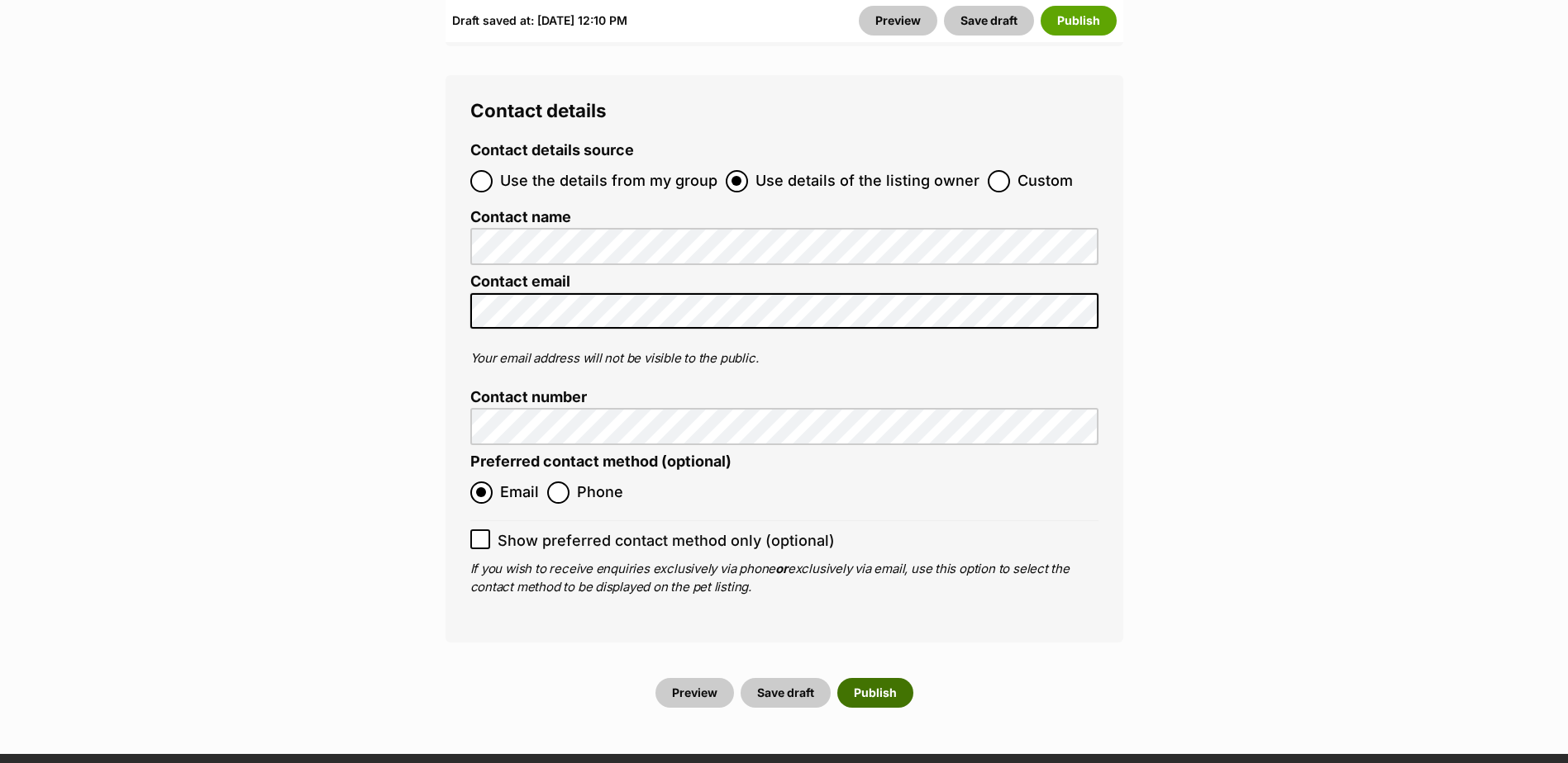
click at [876, 678] on button "Publish" at bounding box center [875, 692] width 76 height 30
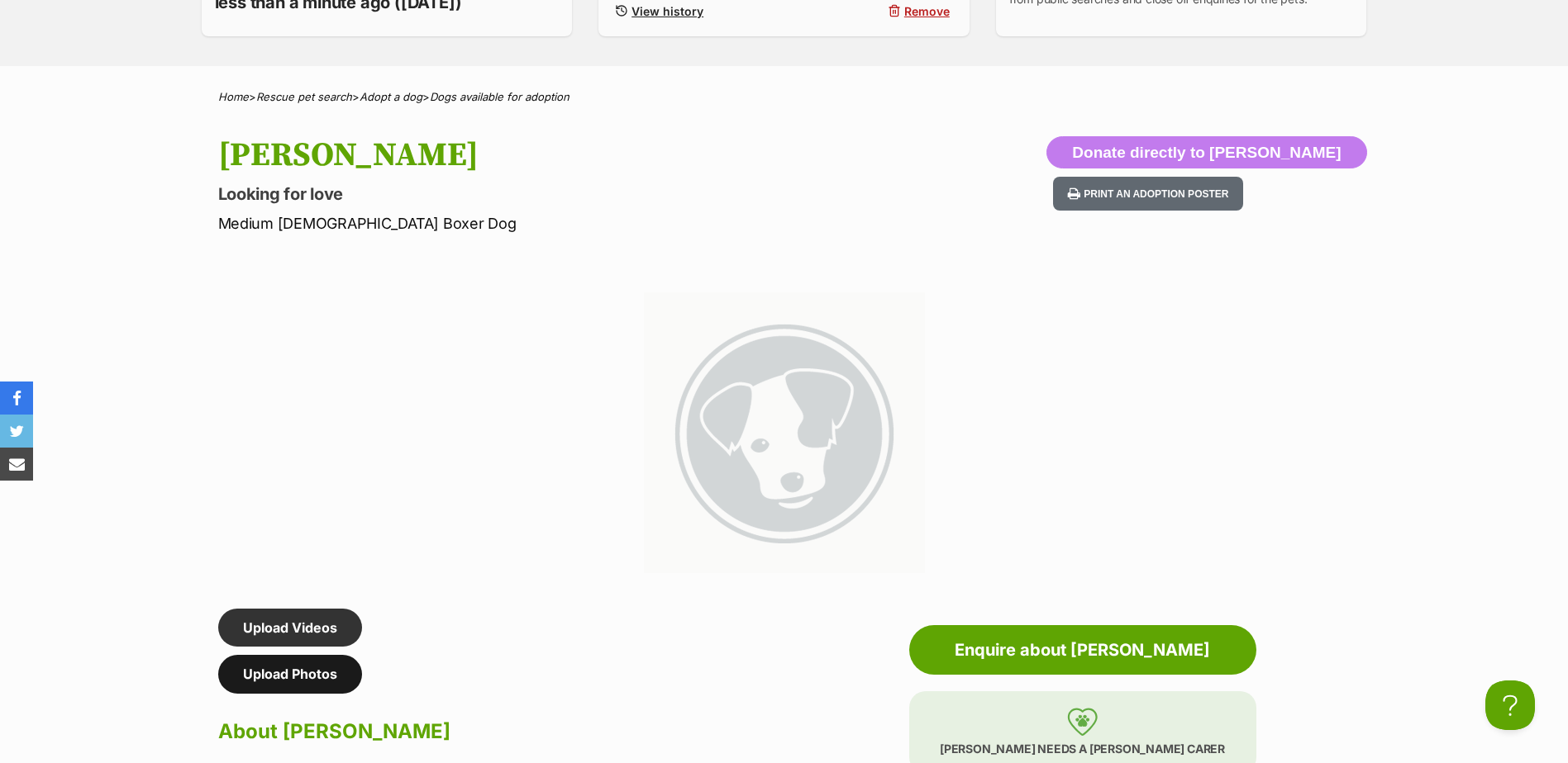
click at [269, 686] on link "Upload Photos" at bounding box center [290, 674] width 144 height 38
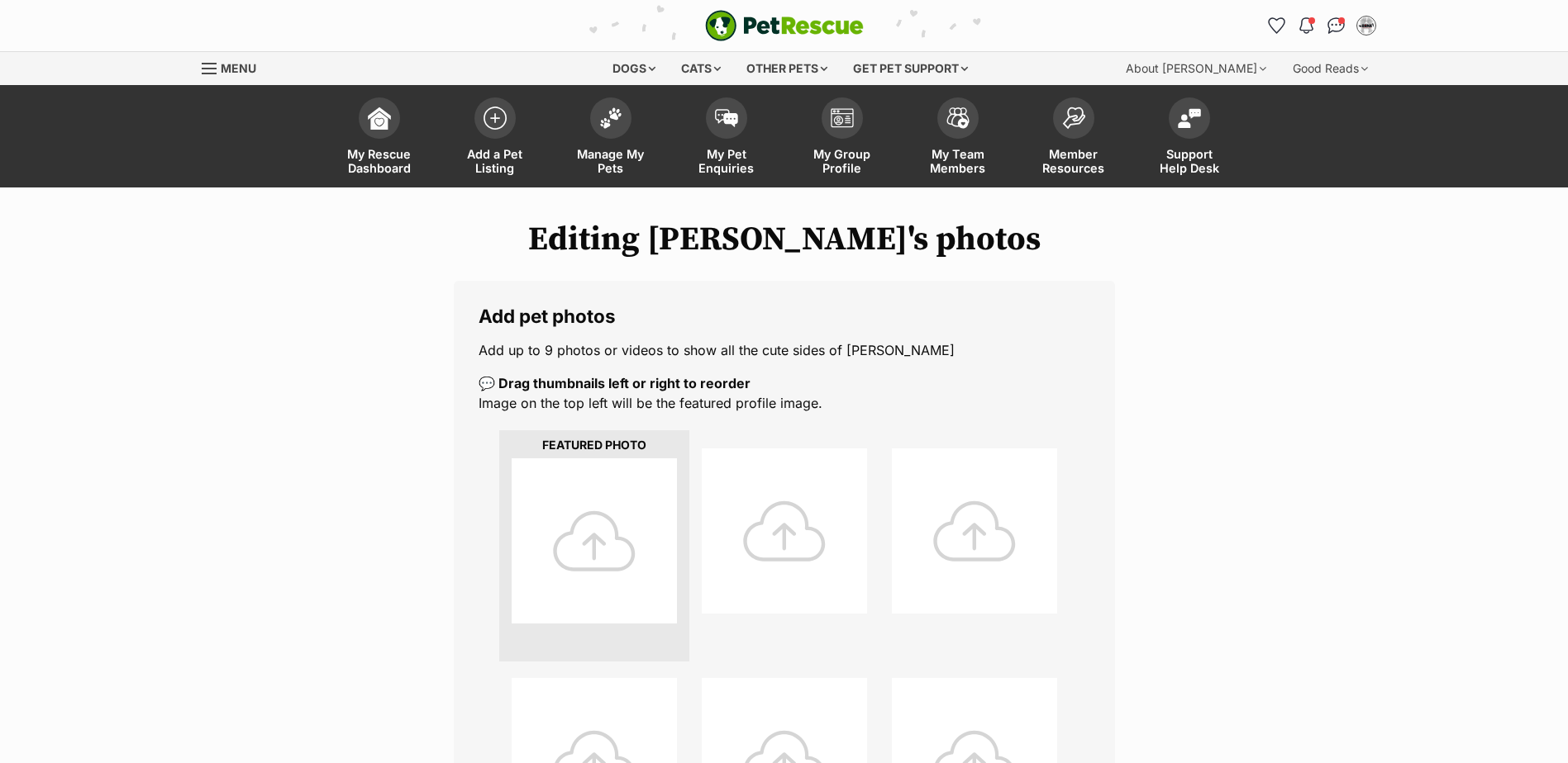
click at [614, 546] on div at bounding box center [595, 541] width 165 height 165
click at [593, 542] on div at bounding box center [595, 541] width 165 height 165
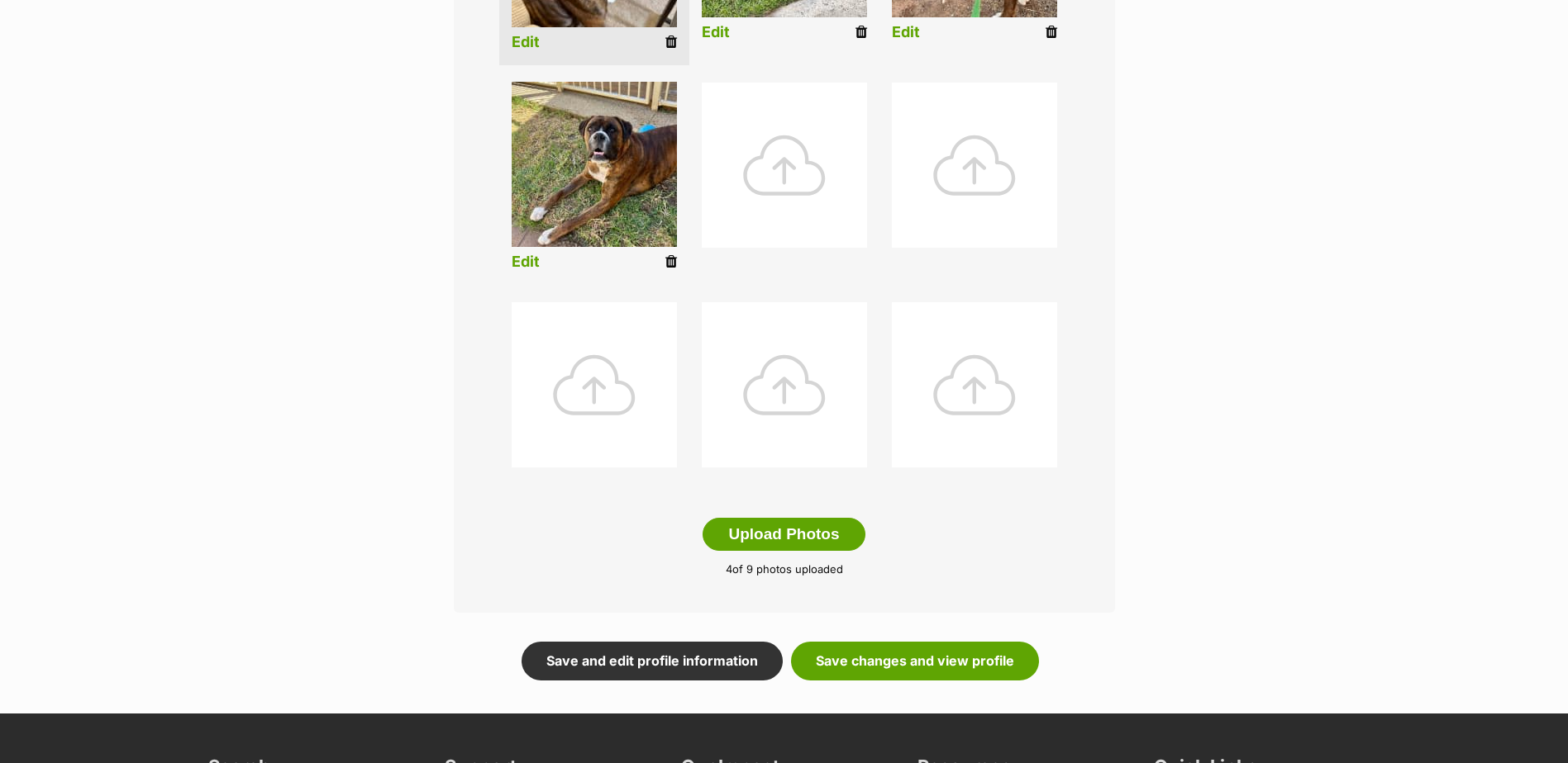
scroll to position [826, 0]
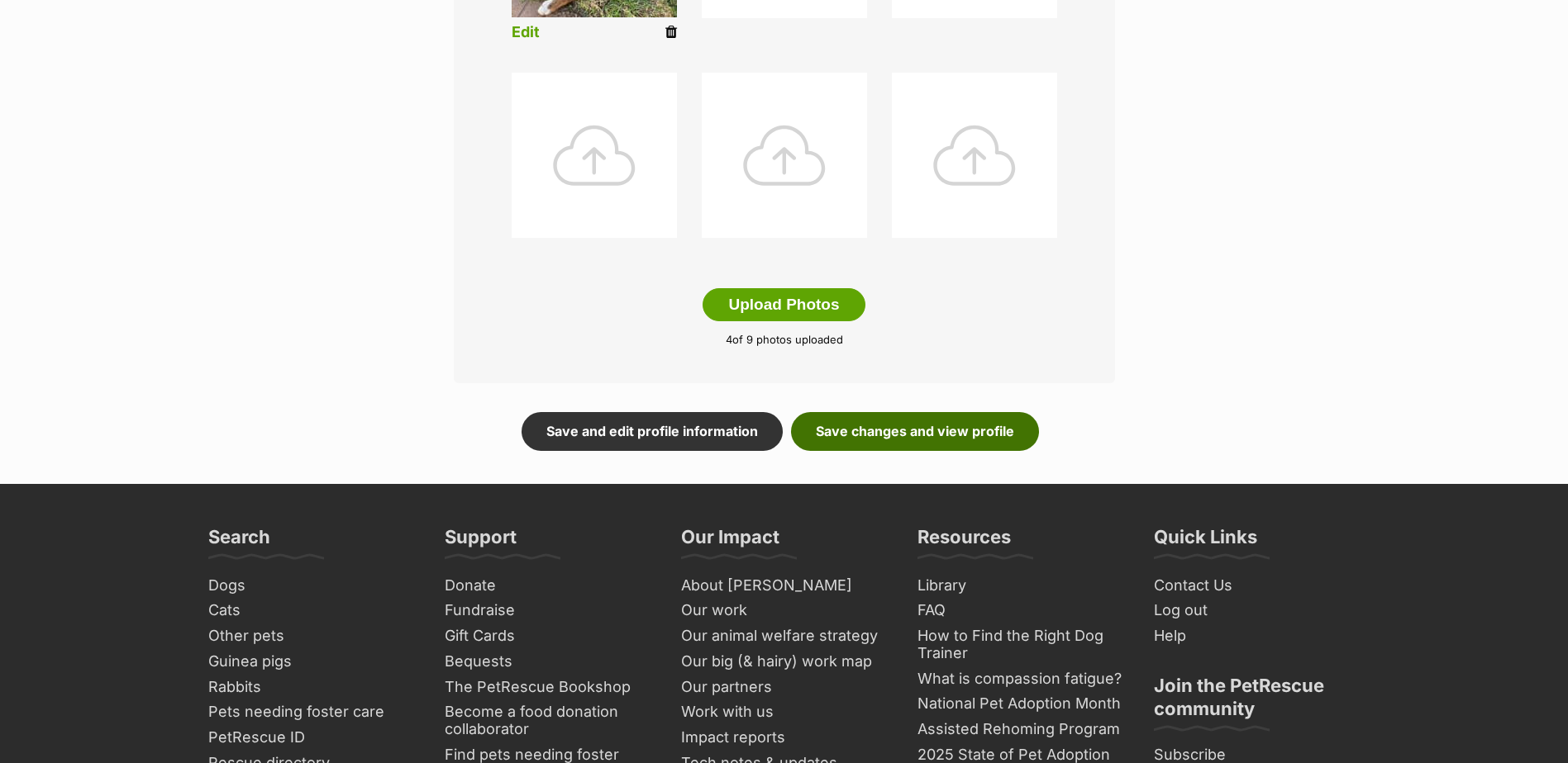
click at [891, 434] on link "Save changes and view profile" at bounding box center [915, 431] width 248 height 38
